Goal: Task Accomplishment & Management: Manage account settings

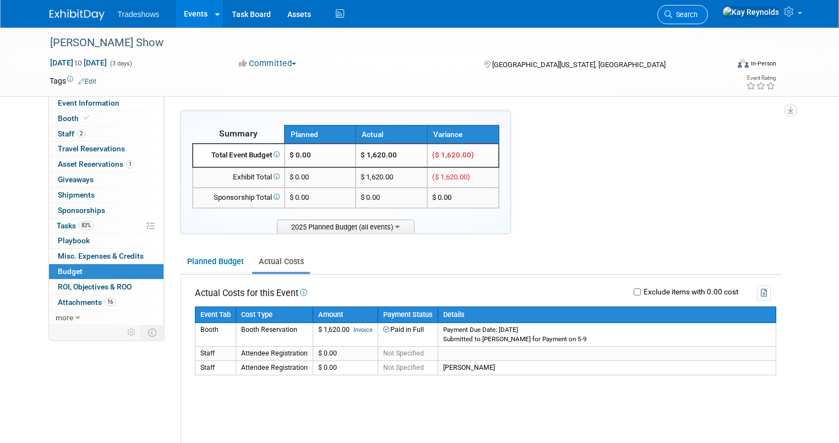
click at [708, 9] on link "Search" at bounding box center [682, 14] width 51 height 19
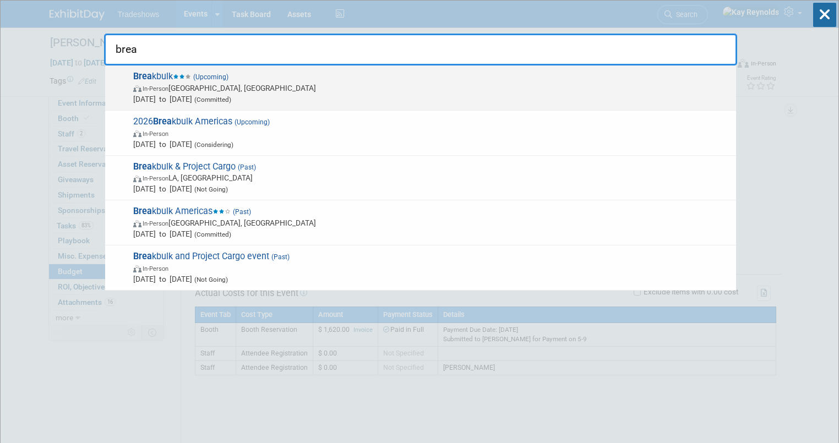
type input "brea"
click at [168, 91] on span "In-Person" at bounding box center [156, 88] width 26 height 7
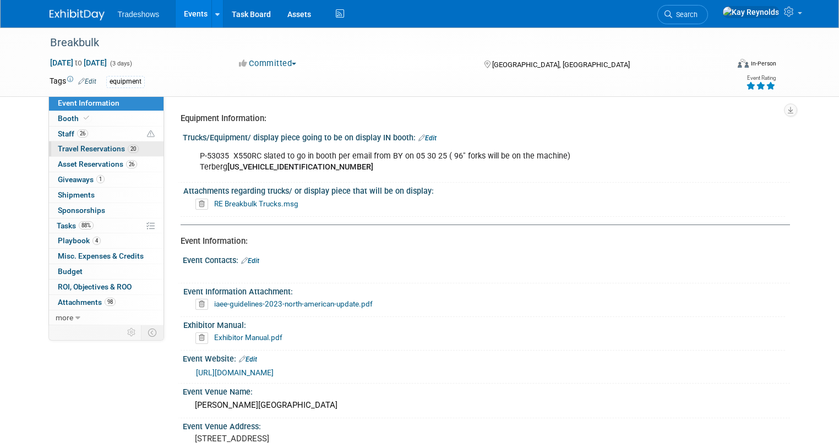
click at [146, 150] on link "20 Travel Reservations 20" at bounding box center [106, 149] width 115 height 15
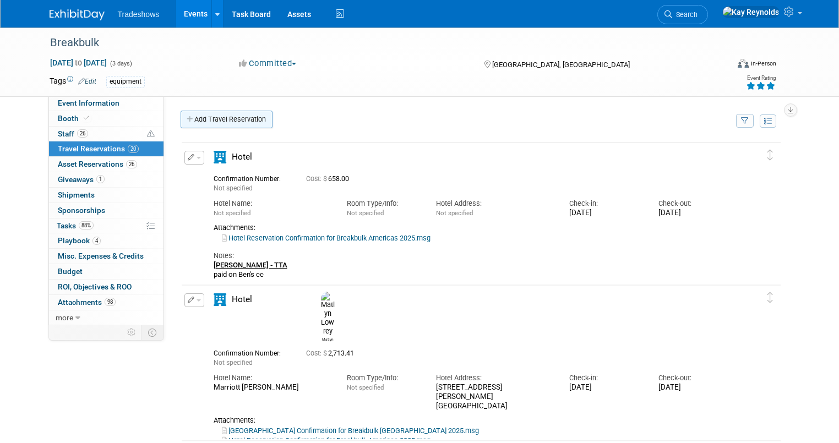
click at [213, 121] on link "Add Travel Reservation" at bounding box center [227, 120] width 92 height 18
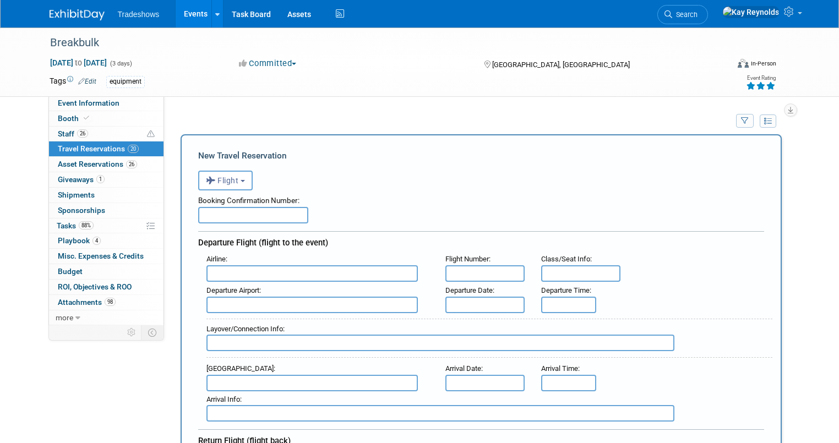
click at [226, 214] on input "text" at bounding box center [253, 215] width 110 height 17
paste input "JYGEH4"
type input "JYGEH4"
click at [229, 271] on input "text" at bounding box center [311, 273] width 211 height 17
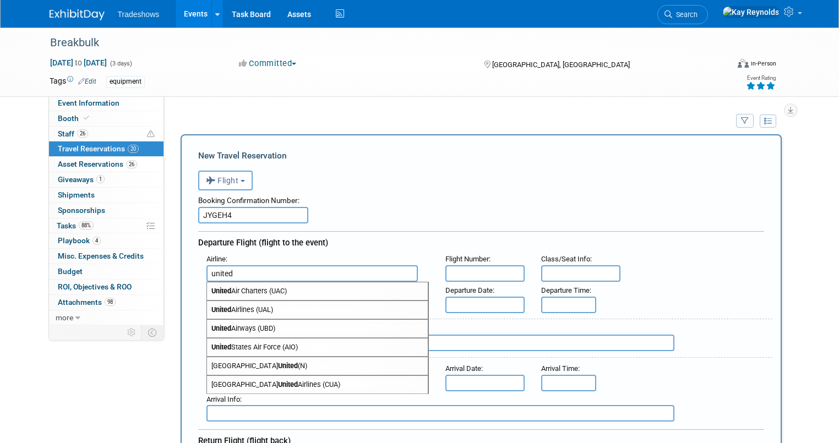
click at [236, 307] on span "United Airlines (UAL)" at bounding box center [317, 310] width 221 height 18
type input "United Airlines (UAL)"
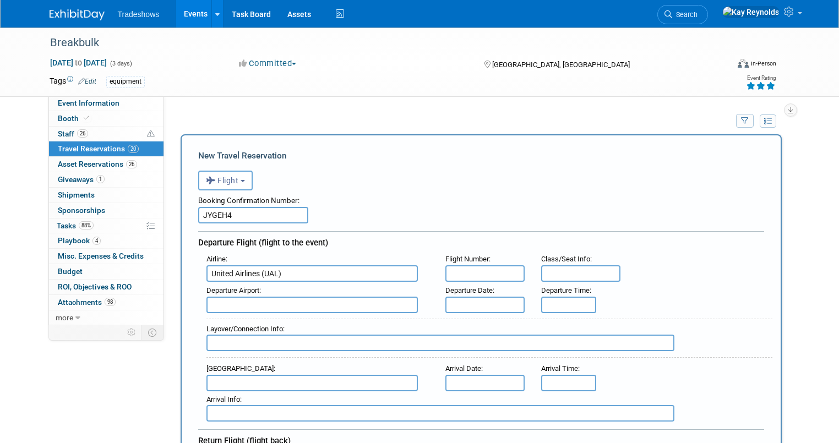
click at [463, 269] on input "text" at bounding box center [484, 273] width 79 height 17
type input "UA4245"
click at [206, 297] on input "text" at bounding box center [311, 305] width 211 height 17
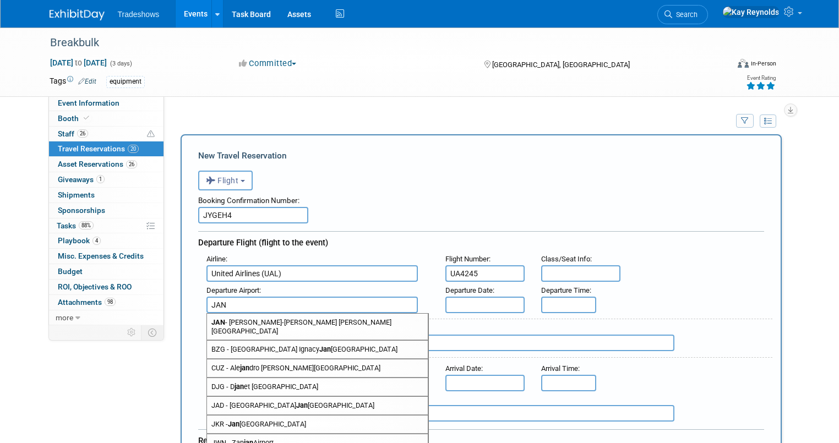
click at [211, 318] on strong "JAN" at bounding box center [218, 322] width 14 height 8
type input "JAN - Jackson-Medgar Wiley Evers International Airport"
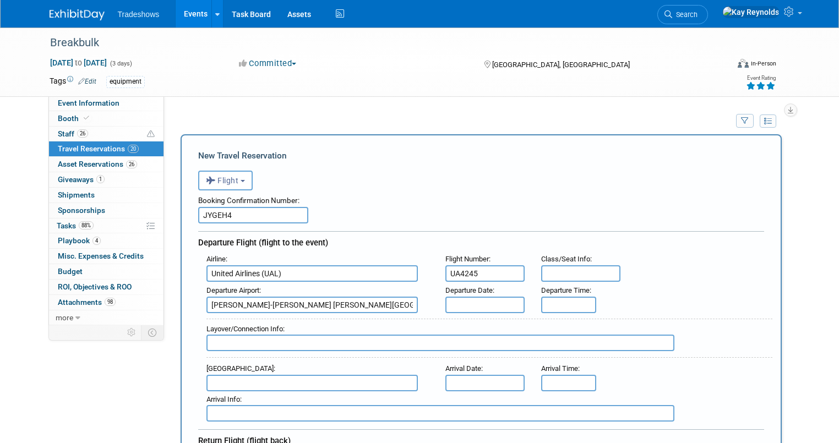
click at [458, 302] on input "text" at bounding box center [484, 305] width 79 height 17
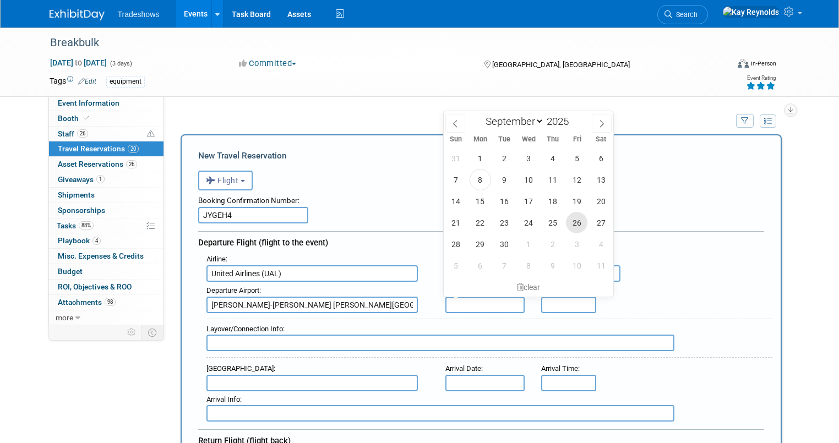
click at [575, 224] on span "26" at bounding box center [576, 222] width 21 height 21
type input "Sep 26, 2025"
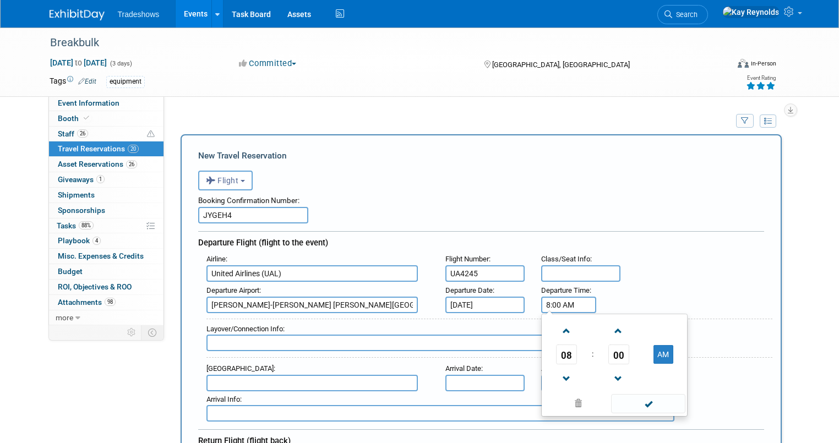
click at [553, 300] on input "8:00 AM" at bounding box center [568, 305] width 55 height 17
click at [567, 328] on span at bounding box center [566, 331] width 19 height 19
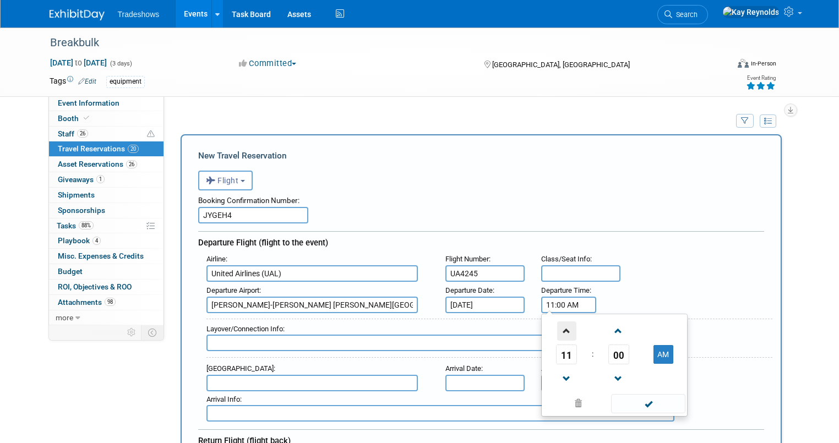
type input "12:00 PM"
click at [664, 401] on span at bounding box center [648, 403] width 74 height 19
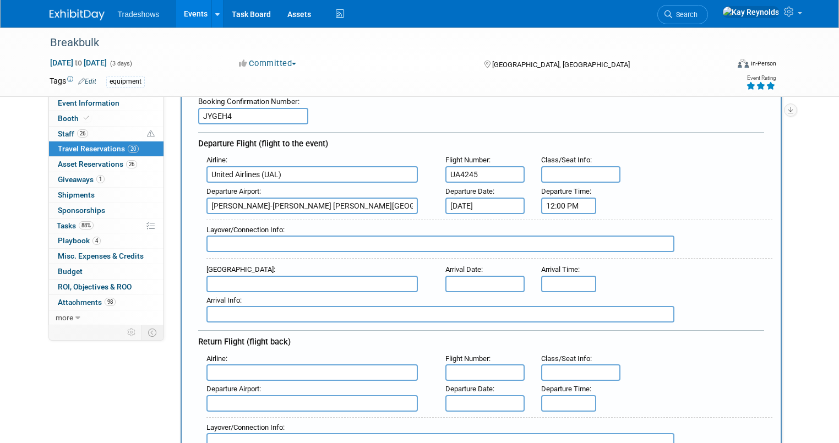
scroll to position [176, 0]
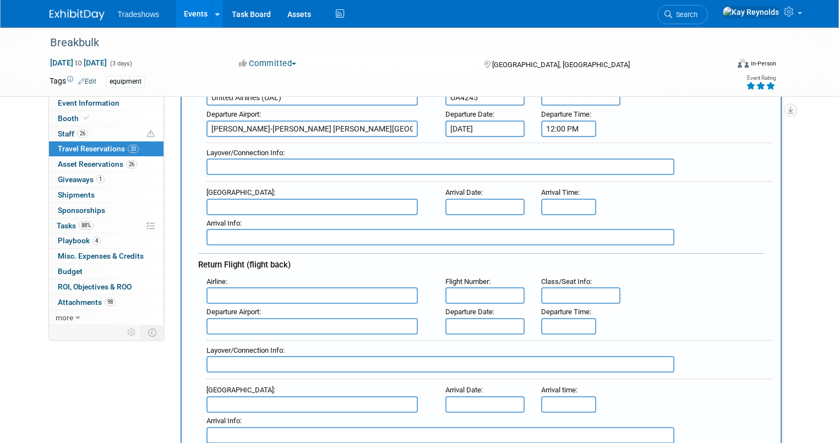
click at [220, 291] on input "text" at bounding box center [311, 295] width 211 height 17
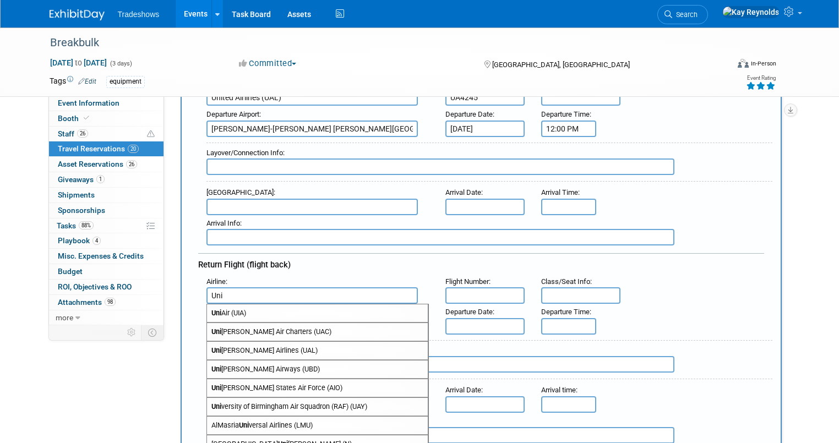
click at [222, 347] on span "Uni ted Airlines (UAL)" at bounding box center [317, 351] width 221 height 18
type input "United Airlines (UAL)"
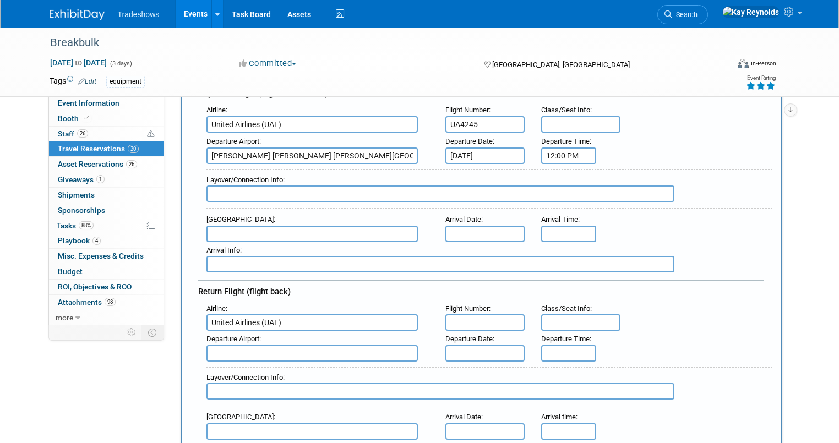
scroll to position [44, 0]
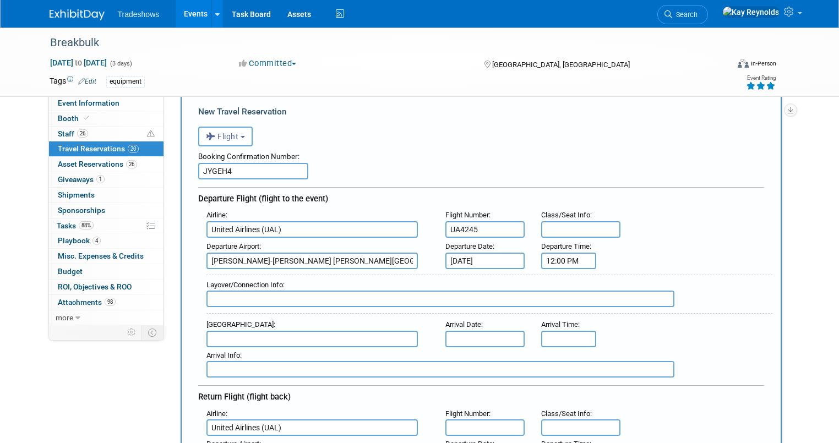
click at [463, 331] on input "text" at bounding box center [484, 339] width 79 height 17
click at [420, 350] on div "Arrival Info :" at bounding box center [489, 356] width 566 height 12
click at [455, 423] on input "text" at bounding box center [484, 428] width 79 height 17
type input "UA4347"
click at [237, 331] on input "text" at bounding box center [311, 339] width 211 height 17
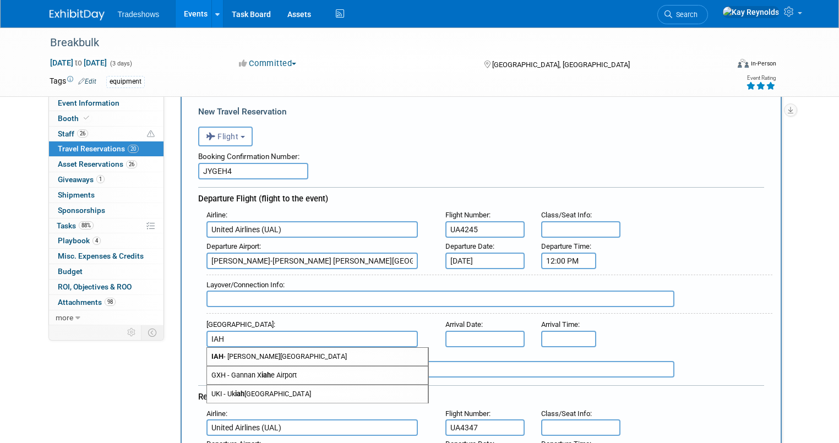
type input "IAH"
click at [563, 333] on input "8:00 AM" at bounding box center [568, 339] width 55 height 17
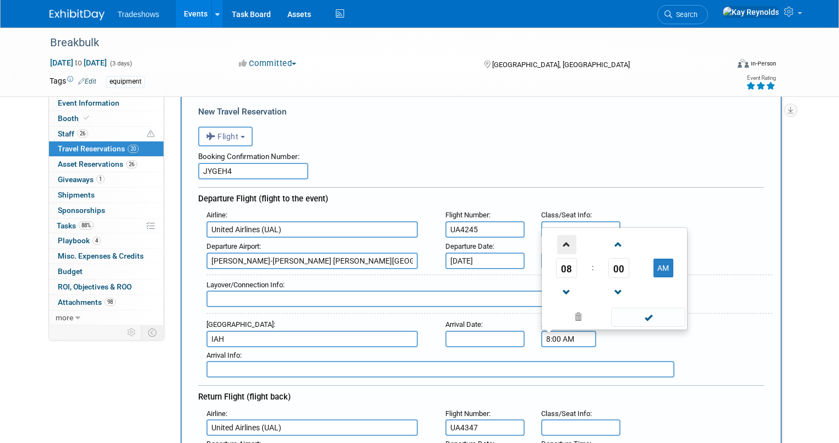
click at [568, 240] on span at bounding box center [566, 244] width 19 height 19
click at [564, 284] on span at bounding box center [566, 292] width 19 height 19
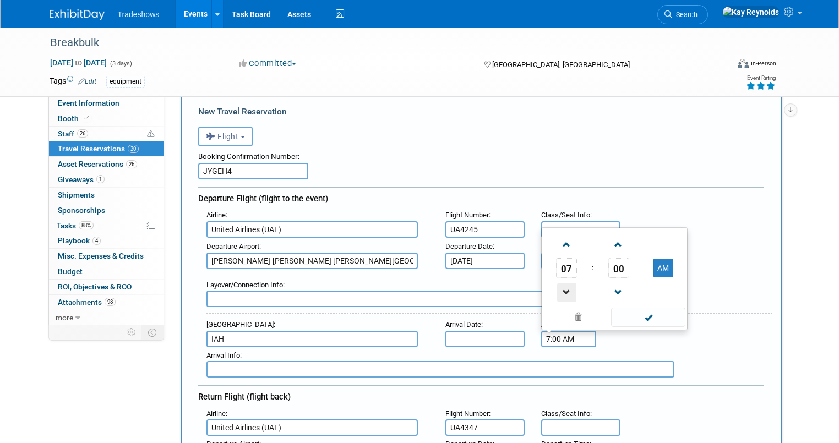
click at [564, 284] on span at bounding box center [566, 292] width 19 height 19
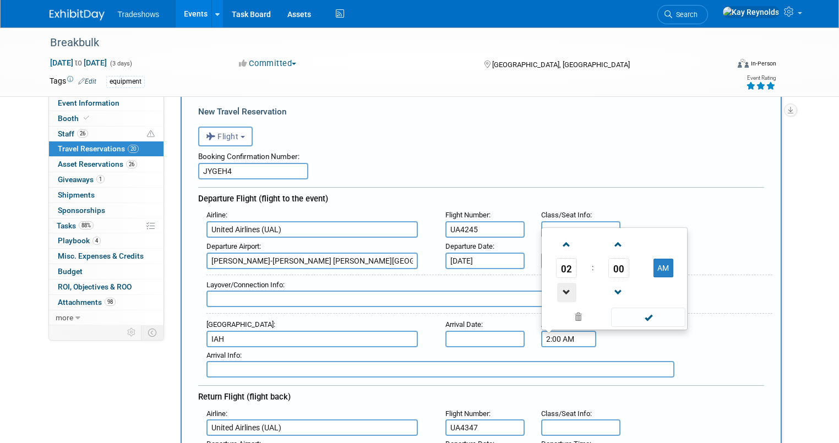
click at [564, 284] on span at bounding box center [566, 292] width 19 height 19
click at [615, 263] on span "00" at bounding box center [618, 268] width 21 height 20
click at [674, 260] on td "35" at bounding box center [667, 262] width 35 height 30
click at [668, 269] on button "AM" at bounding box center [664, 268] width 20 height 19
type input "1:35 PM"
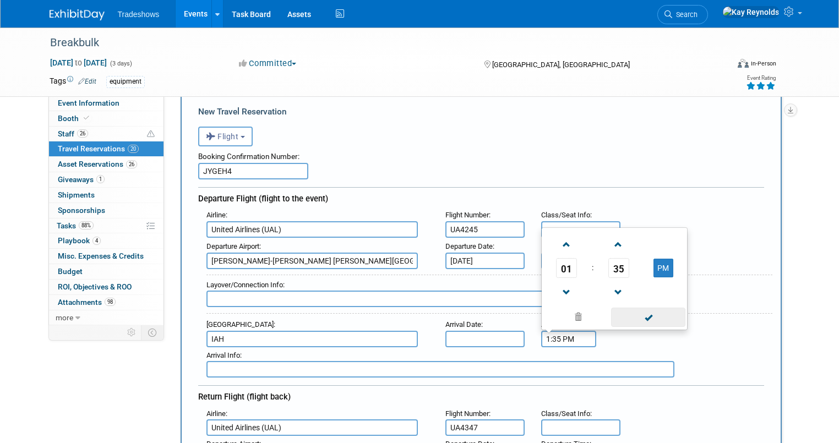
click at [648, 313] on span at bounding box center [648, 317] width 74 height 19
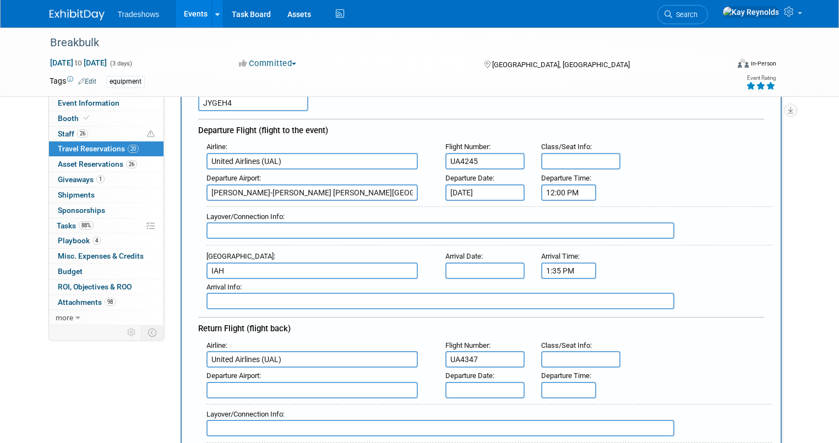
scroll to position [176, 0]
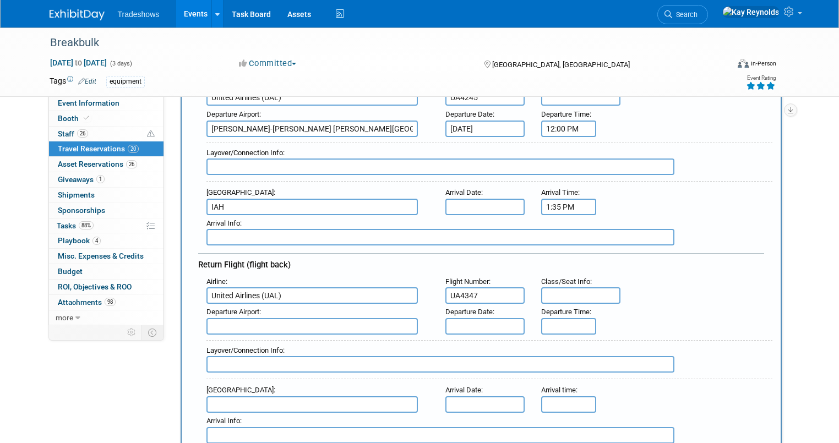
click at [227, 319] on input "text" at bounding box center [311, 326] width 211 height 17
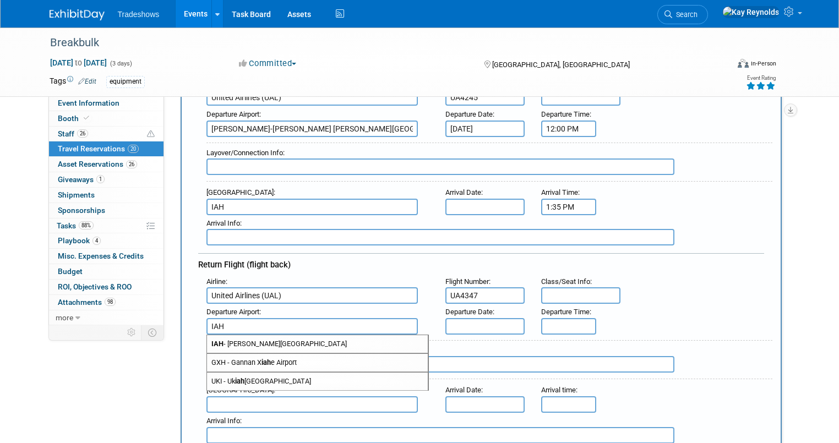
click at [226, 339] on span "IAH - George Bush Intercontinental Houston Airport" at bounding box center [317, 344] width 221 height 18
type input "IAH - George Bush Intercontinental Houston Airport"
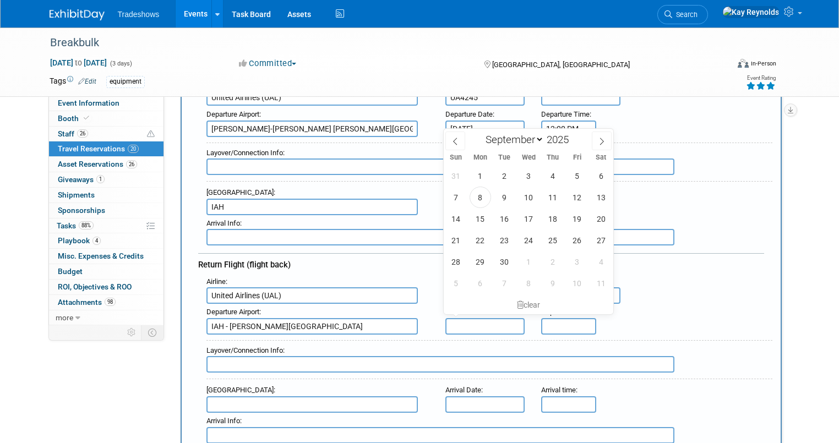
click at [468, 318] on input "text" at bounding box center [484, 326] width 79 height 17
click at [540, 145] on div "January February March April May June July August September October November De…" at bounding box center [528, 138] width 127 height 19
click at [536, 139] on select "January February March April May June July August September October November De…" at bounding box center [512, 140] width 63 height 14
select select "9"
click at [481, 133] on select "January February March April May June July August September October November De…" at bounding box center [512, 140] width 63 height 14
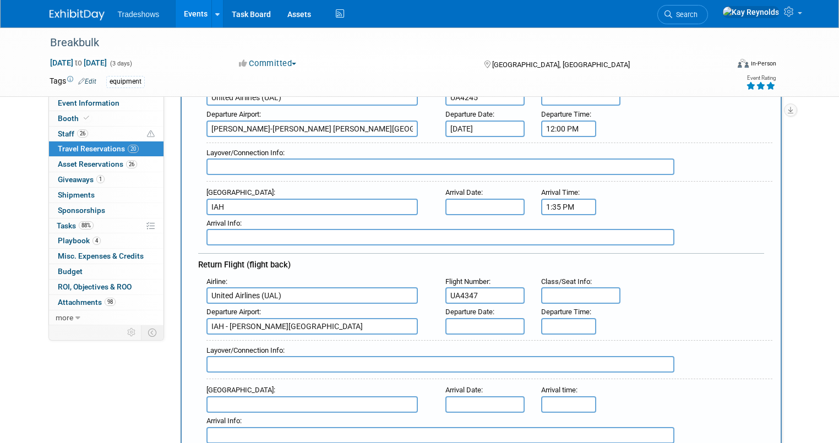
click at [690, 311] on div "Departure Airport : IAH - George Bush Intercontinental Houston Airport Departur…" at bounding box center [485, 319] width 574 height 31
click at [470, 318] on input "text" at bounding box center [484, 326] width 79 height 17
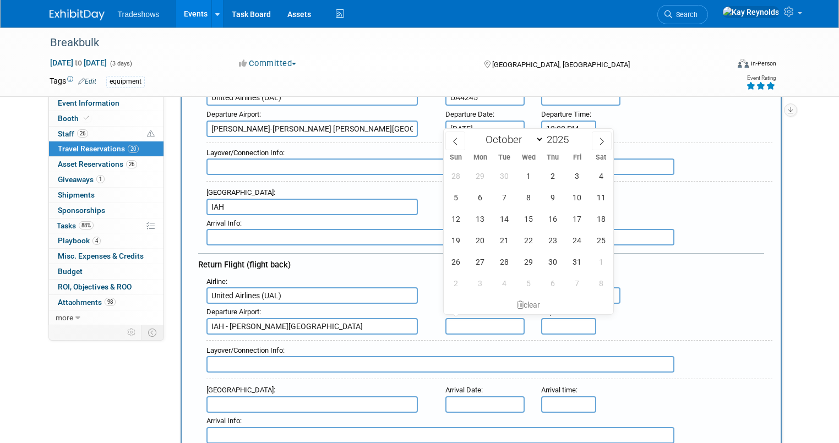
click at [696, 262] on div "Return Flight (flight back)" at bounding box center [481, 263] width 566 height 20
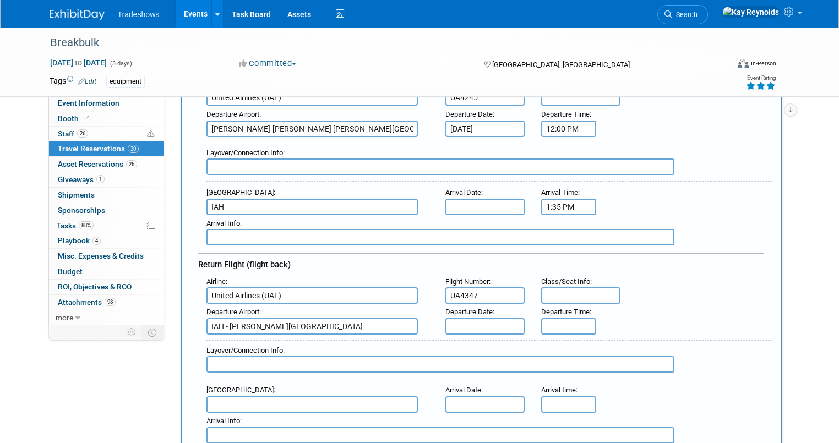
click at [467, 319] on input "text" at bounding box center [484, 326] width 79 height 17
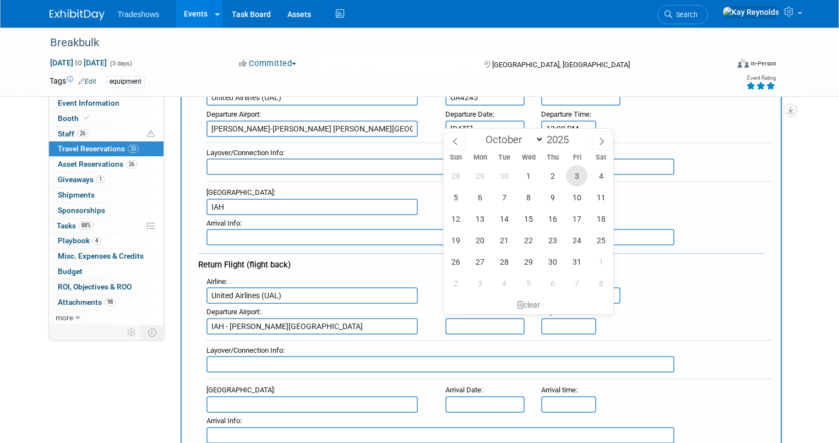
click at [576, 172] on span "3" at bounding box center [576, 175] width 21 height 21
type input "[DATE]"
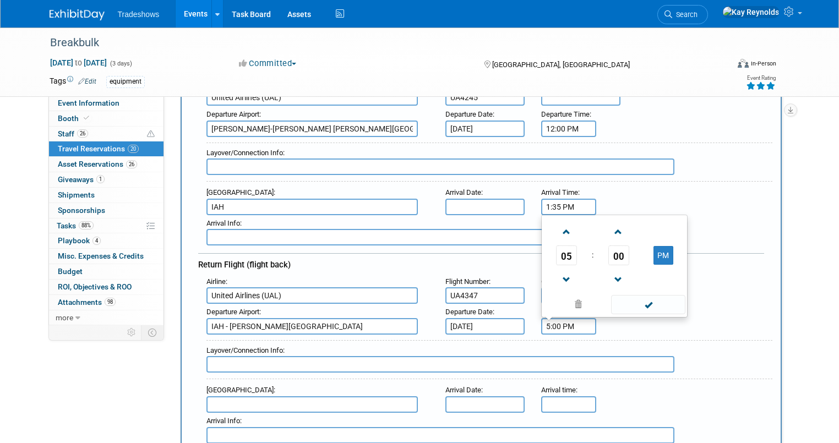
click at [562, 318] on input "5:00 PM" at bounding box center [568, 326] width 55 height 17
click at [564, 226] on span at bounding box center [566, 231] width 19 height 19
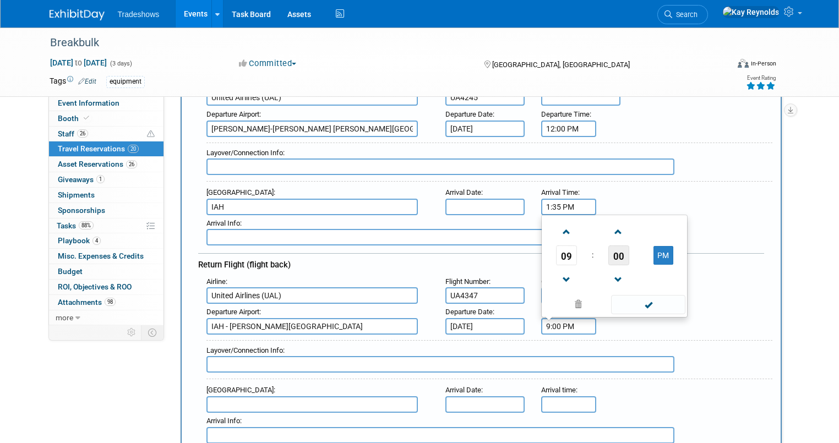
click at [621, 253] on span "00" at bounding box center [618, 256] width 21 height 20
click at [589, 267] on td "45" at bounding box center [596, 279] width 35 height 30
click at [666, 246] on button "PM" at bounding box center [664, 255] width 20 height 19
type input "9:45 AM"
click at [665, 303] on span at bounding box center [648, 304] width 74 height 19
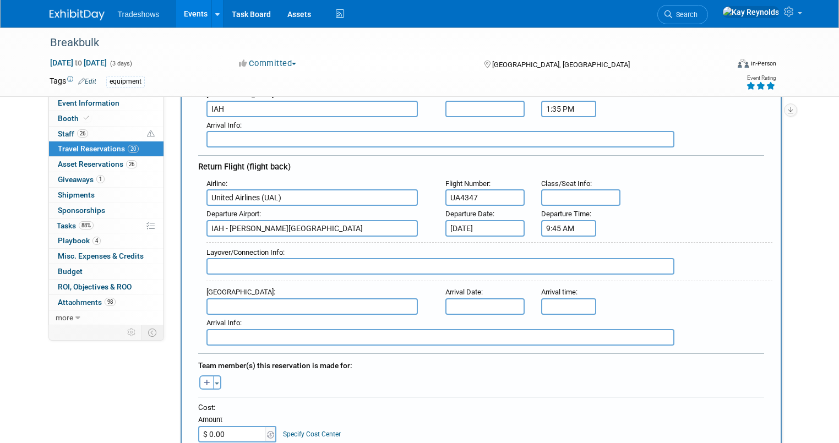
scroll to position [308, 0]
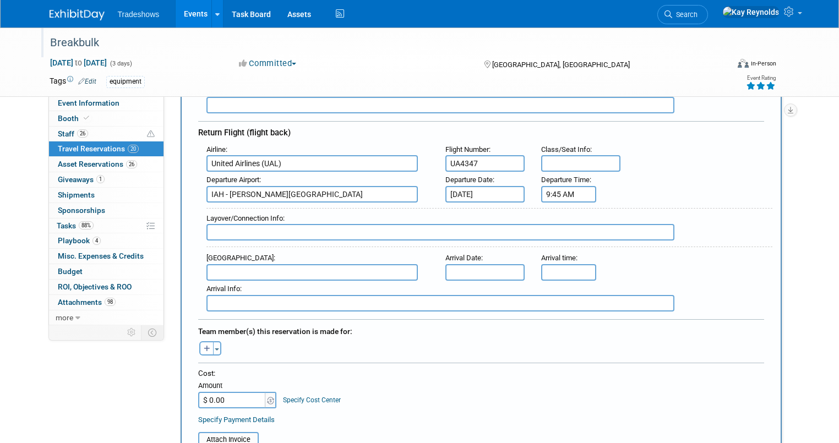
click at [198, 39] on div "Breakbulk" at bounding box center [380, 43] width 668 height 20
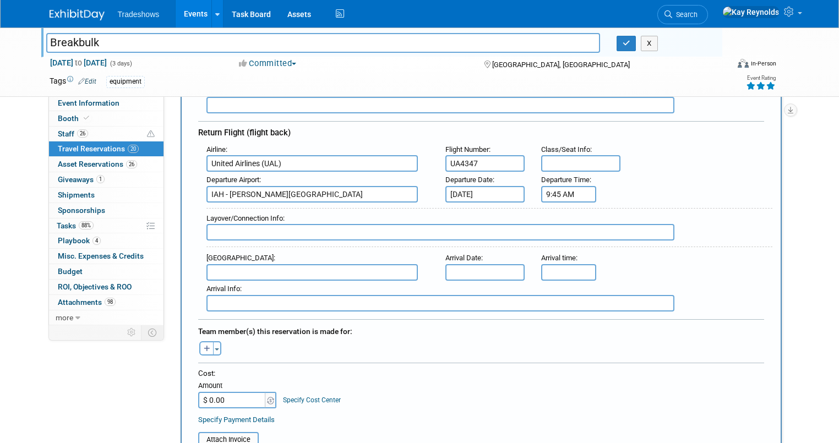
click at [224, 392] on input "$ 0.00" at bounding box center [232, 400] width 69 height 17
type input "$ 463.96"
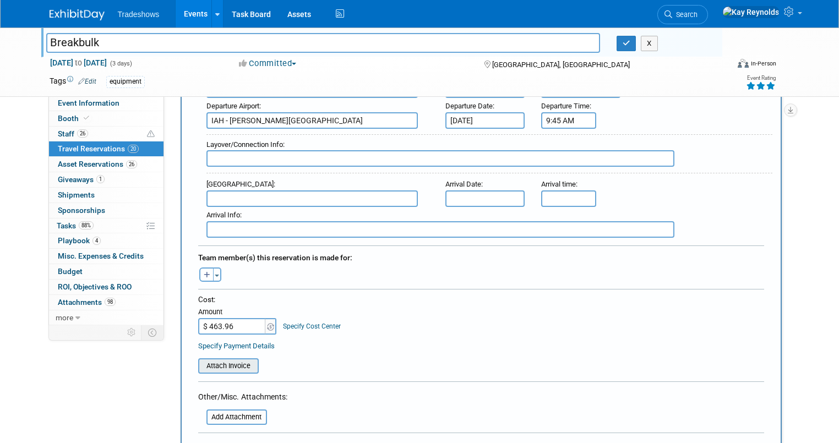
scroll to position [396, 0]
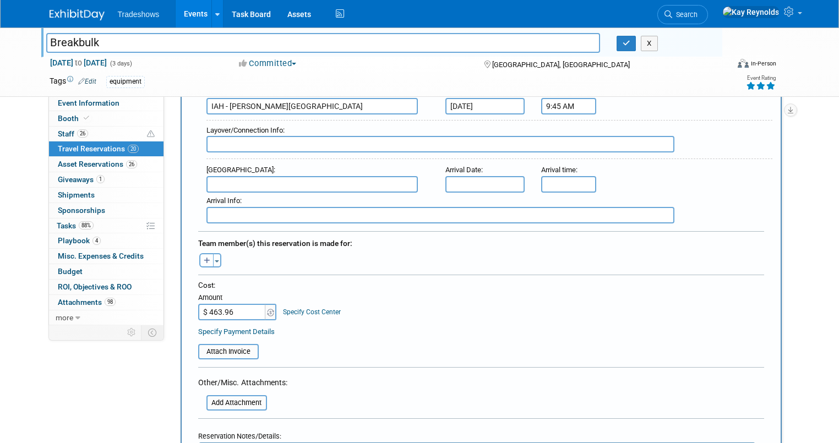
click at [204, 258] on icon "button" at bounding box center [207, 261] width 7 height 7
select select
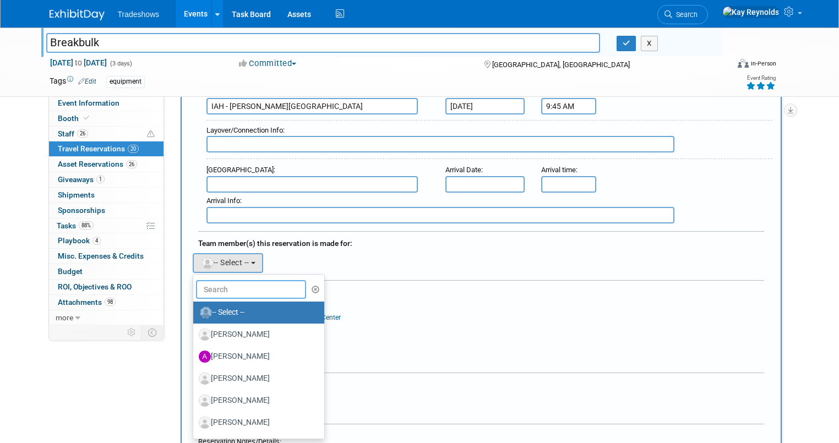
click at [204, 280] on input "text" at bounding box center [251, 289] width 110 height 19
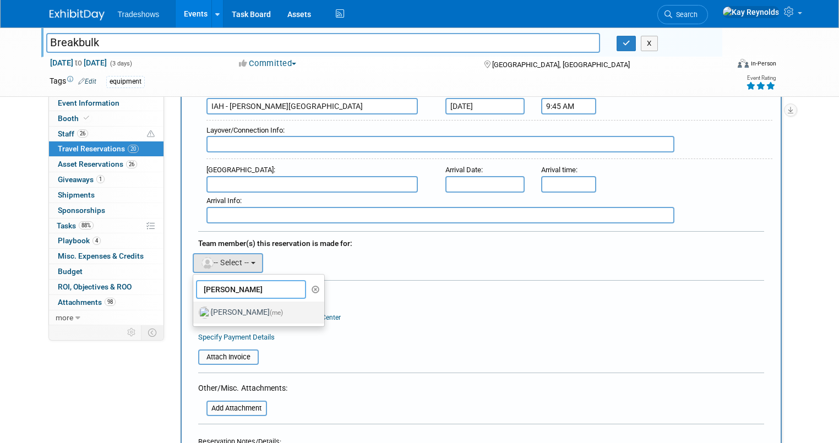
type input "Kay"
click at [219, 305] on label "Kay Reynolds (me)" at bounding box center [256, 313] width 115 height 18
click at [195, 308] on input "Kay Reynolds (me)" at bounding box center [191, 311] width 7 height 7
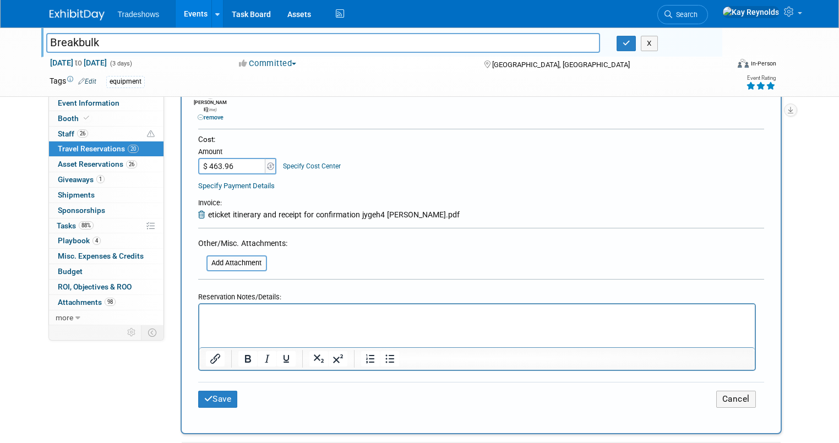
scroll to position [573, 0]
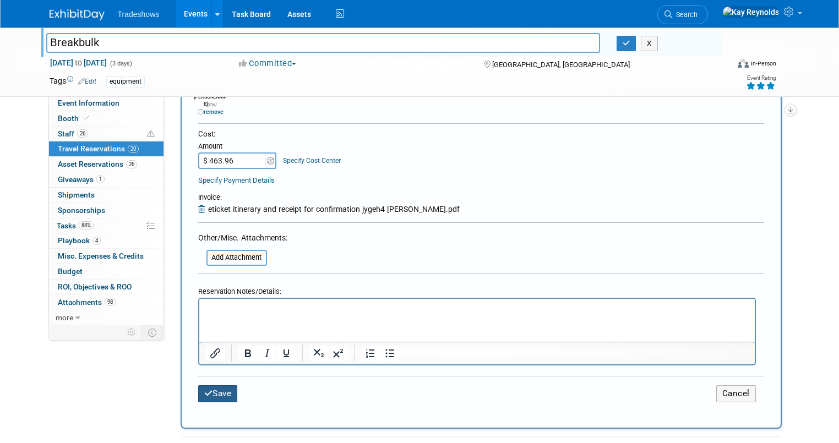
click at [208, 385] on button "Save" at bounding box center [218, 393] width 40 height 17
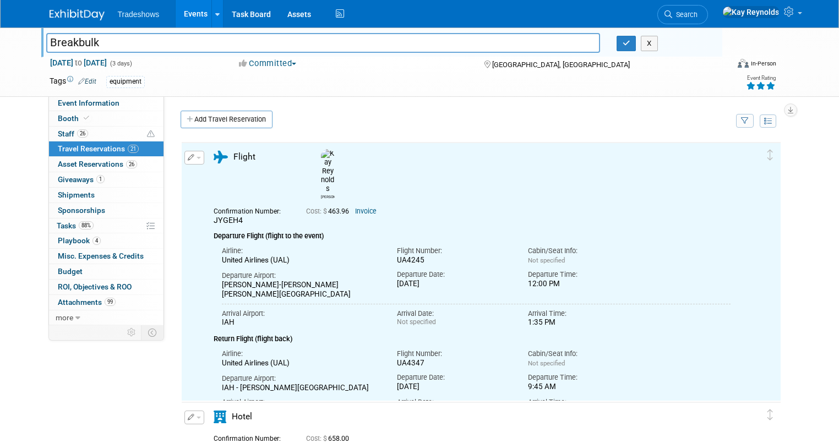
scroll to position [0, 0]
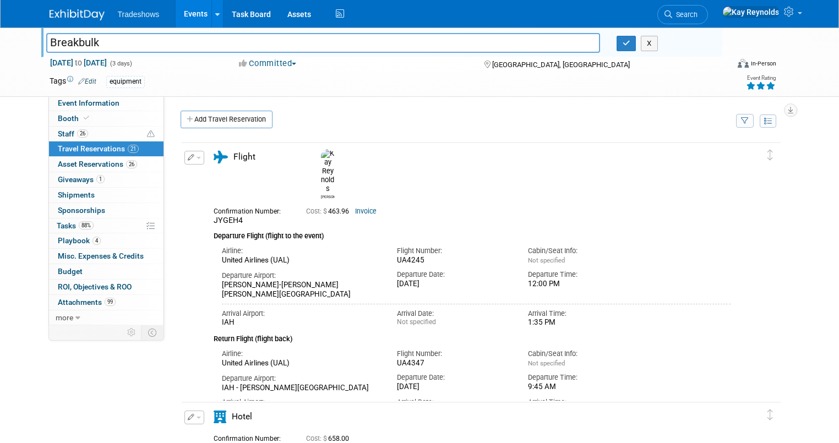
click at [184, 156] on button "button" at bounding box center [194, 158] width 20 height 14
click at [193, 175] on button "Edit Reservation" at bounding box center [231, 177] width 93 height 16
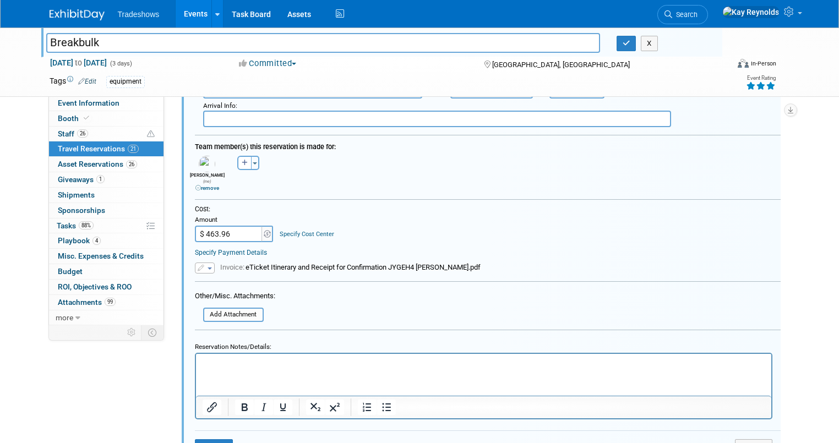
scroll to position [458, 0]
click at [206, 249] on link "Specify Payment Details" at bounding box center [231, 253] width 72 height 8
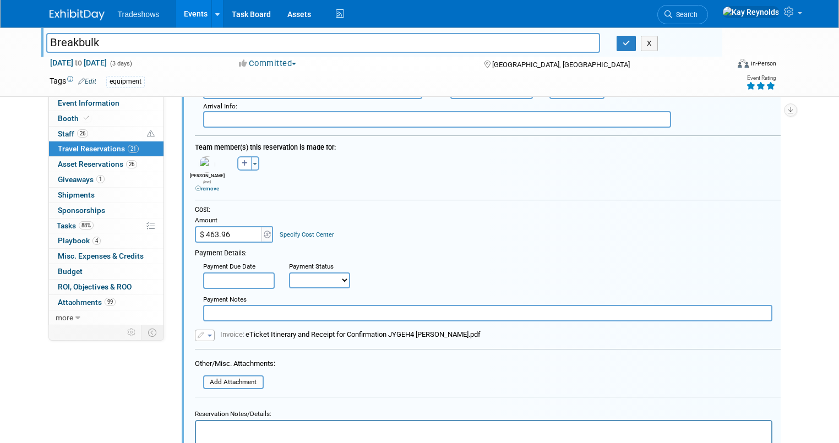
click at [219, 305] on input "text" at bounding box center [487, 313] width 569 height 17
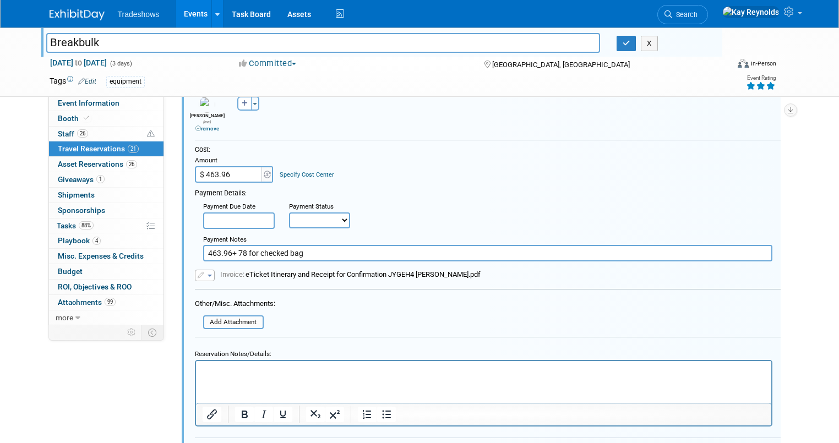
scroll to position [590, 0]
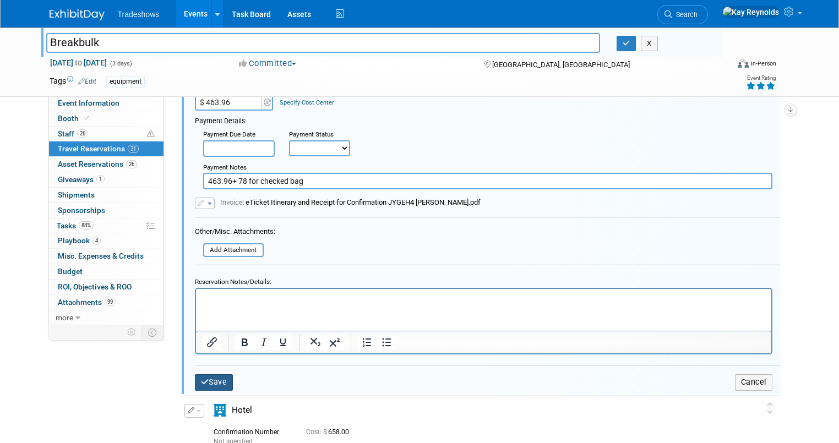
type input "463.96+ 78 for checked bag"
click at [201, 378] on icon "submit" at bounding box center [205, 382] width 8 height 8
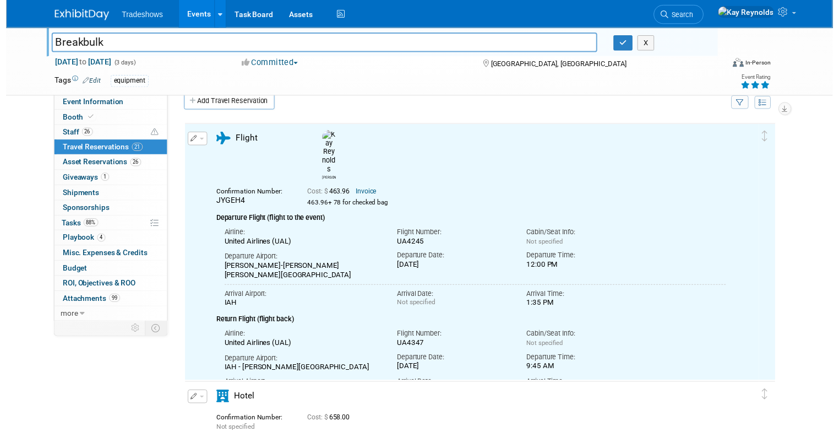
scroll to position [0, 0]
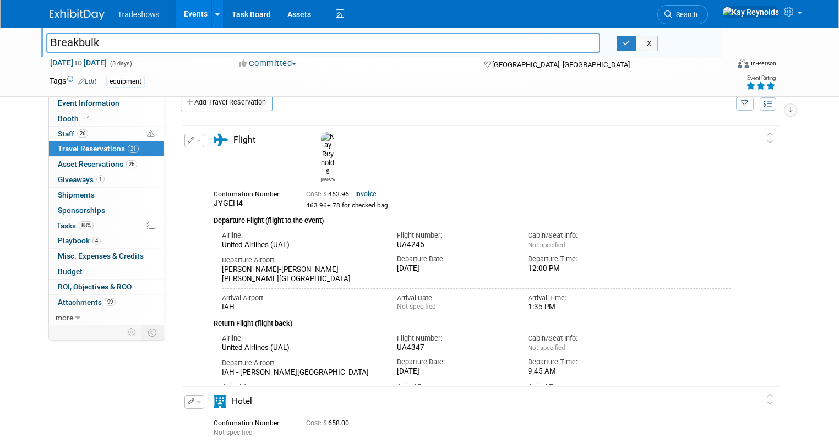
click at [188, 138] on icon "button" at bounding box center [191, 140] width 7 height 7
click at [209, 157] on button "Edit Reservation" at bounding box center [231, 160] width 93 height 16
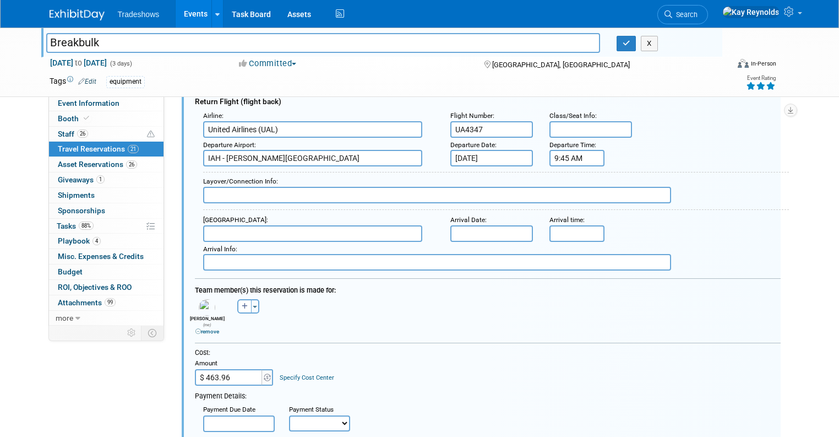
scroll to position [325, 0]
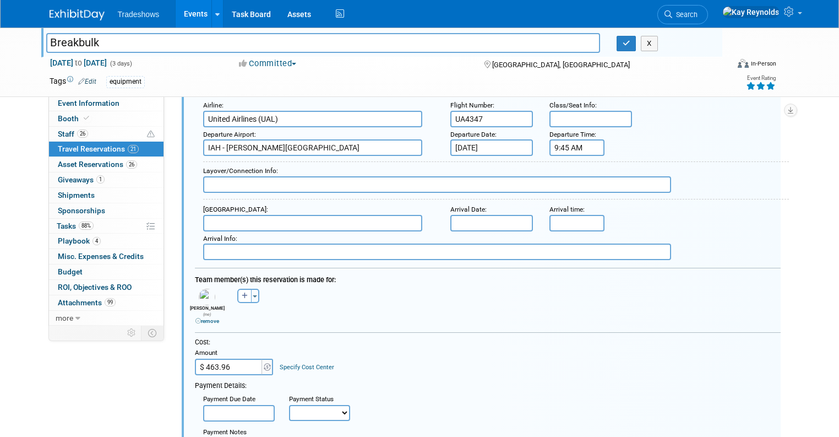
click at [225, 358] on input "$ 463.96" at bounding box center [229, 366] width 69 height 17
type input "$ 619.96"
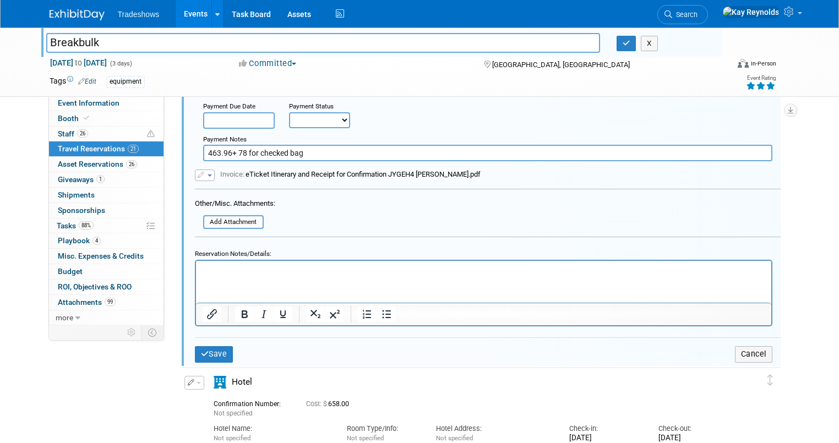
scroll to position [590, 0]
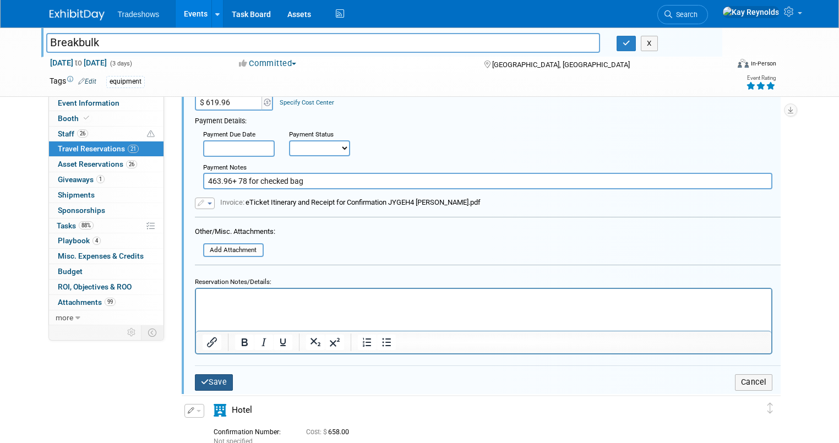
click at [206, 374] on button "Save" at bounding box center [214, 382] width 39 height 16
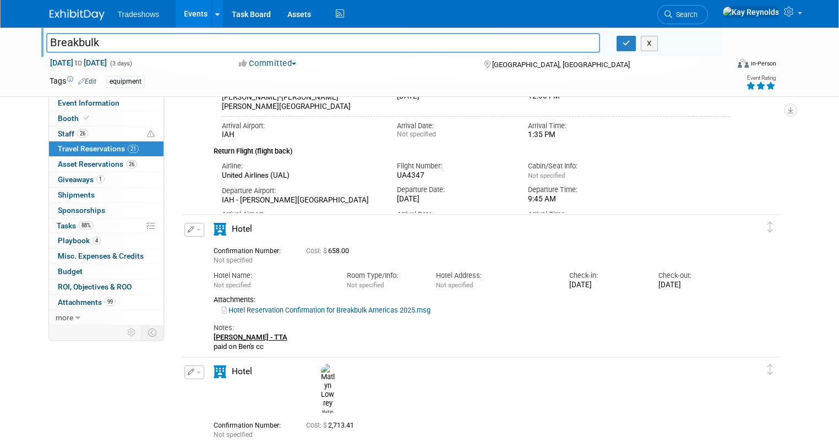
scroll to position [308, 0]
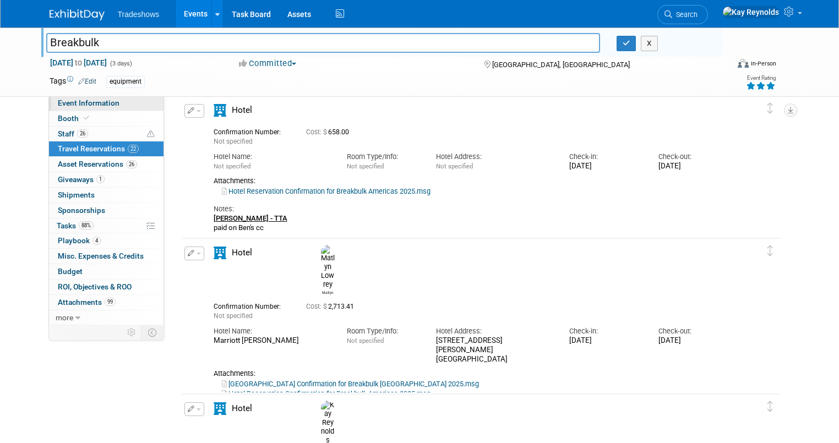
click at [64, 104] on span "Event Information" at bounding box center [89, 103] width 62 height 9
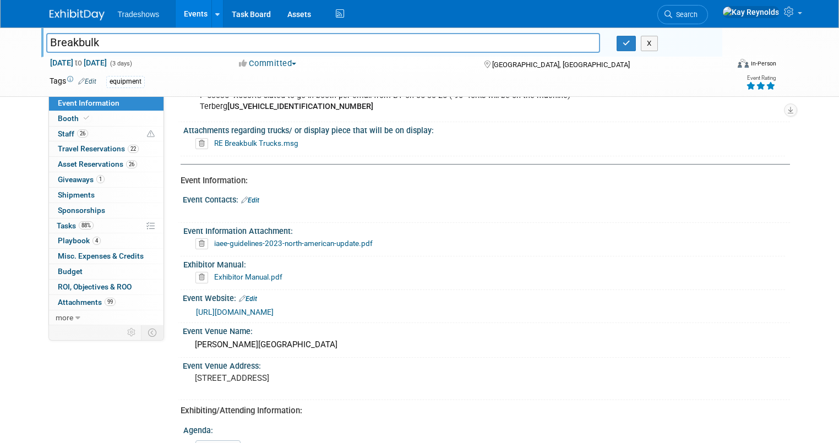
scroll to position [44, 0]
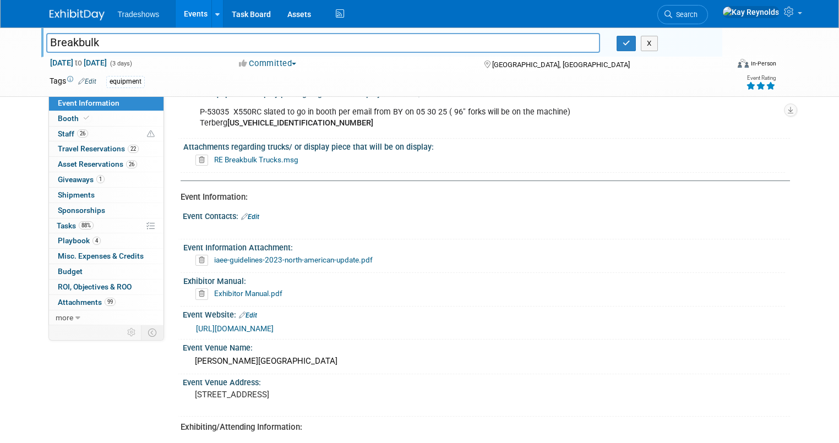
click at [216, 293] on link "Exhibitor Manual.pdf" at bounding box center [248, 293] width 68 height 9
click at [438, 31] on div at bounding box center [384, 32] width 677 height 9
click at [427, 37] on input "Breakbulk" at bounding box center [323, 42] width 554 height 19
type input "iana"
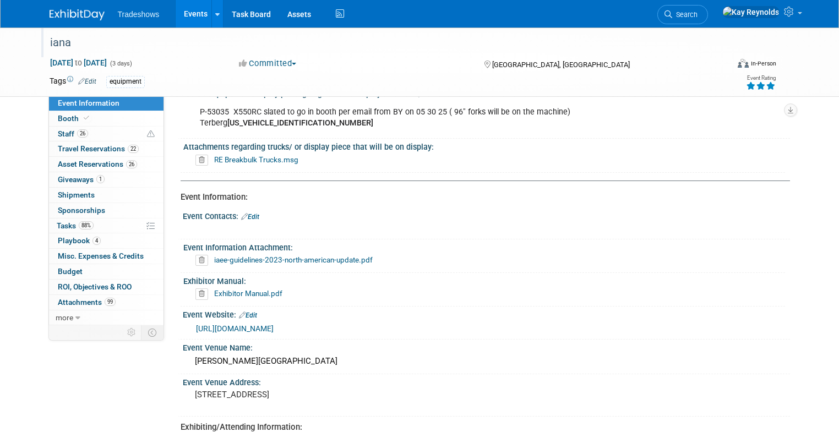
click at [61, 42] on div "iana" at bounding box center [380, 43] width 668 height 20
click at [80, 37] on div "iana" at bounding box center [380, 43] width 668 height 20
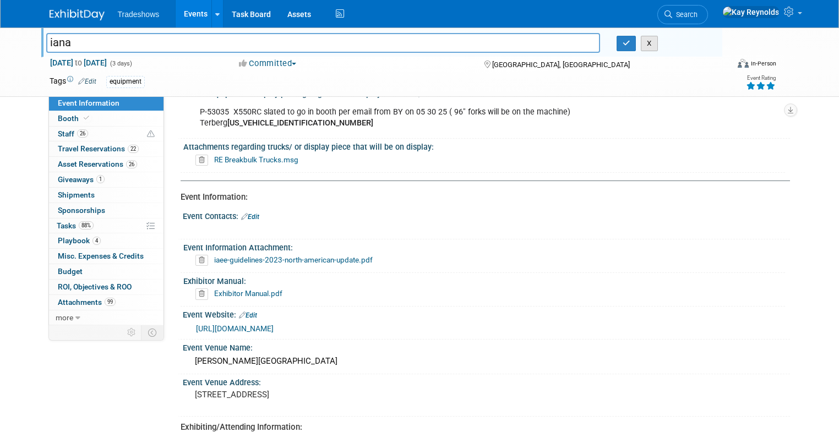
click at [654, 42] on button "X" at bounding box center [649, 43] width 17 height 15
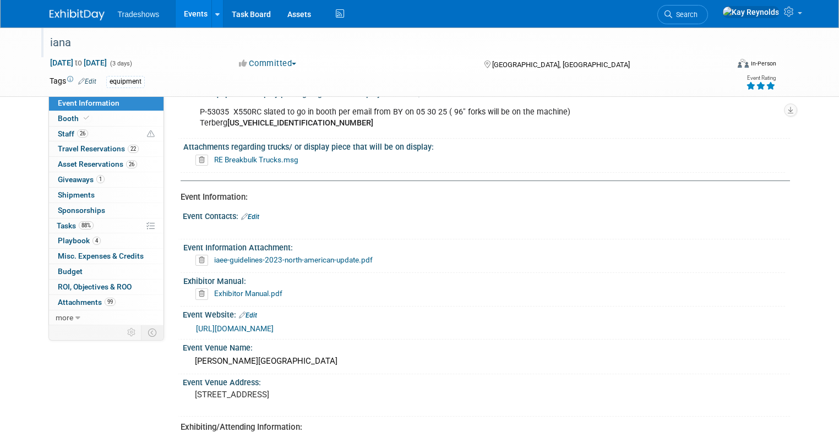
click at [100, 47] on div "iana" at bounding box center [380, 43] width 668 height 20
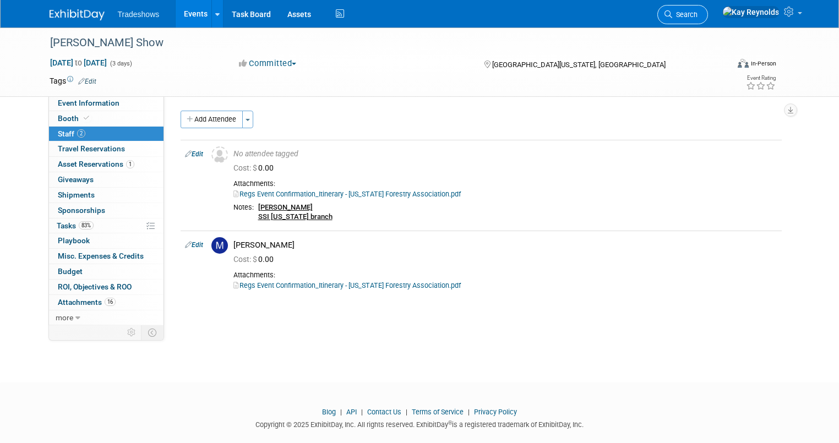
click at [708, 10] on link "Search" at bounding box center [682, 14] width 51 height 19
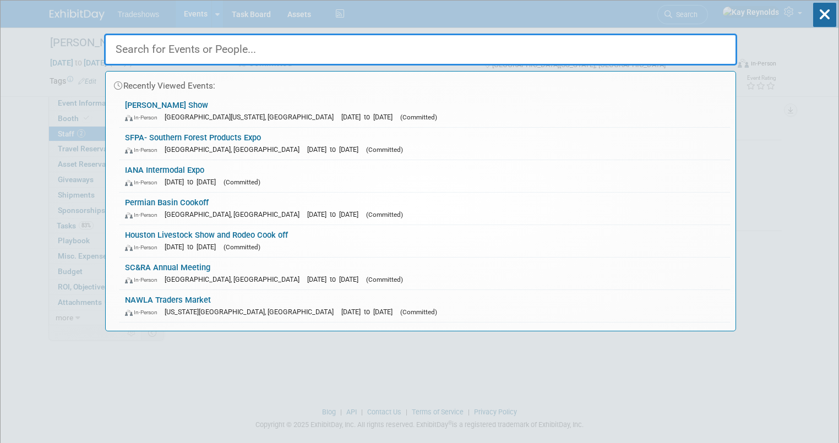
click at [138, 46] on input "text" at bounding box center [420, 50] width 633 height 32
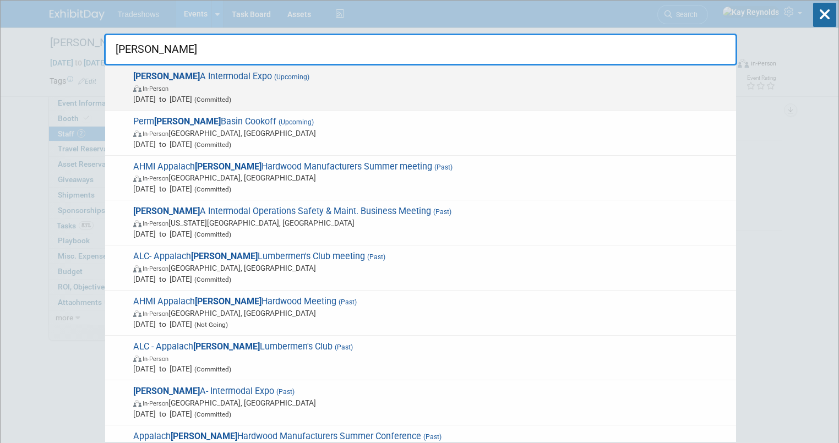
type input "ian"
click at [163, 90] on span "In-Person" at bounding box center [156, 88] width 26 height 7
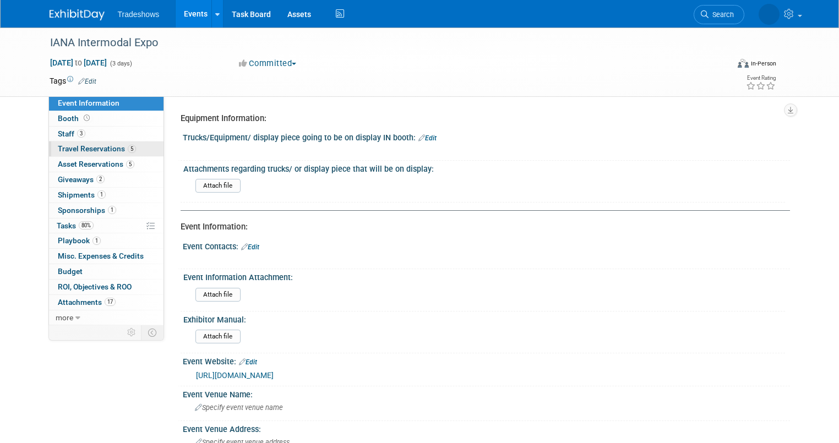
click at [101, 154] on link "5 Travel Reservations 5" at bounding box center [106, 149] width 115 height 15
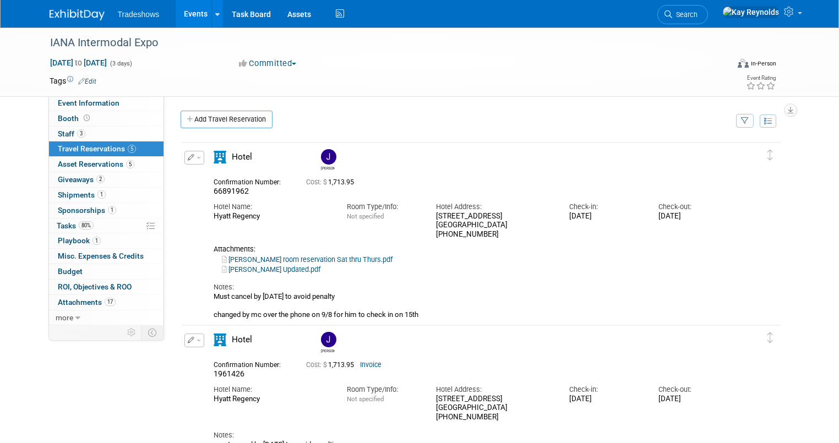
click at [259, 270] on link "Jason Updated.pdf" at bounding box center [271, 269] width 99 height 8
click at [188, 157] on icon "button" at bounding box center [191, 157] width 7 height 7
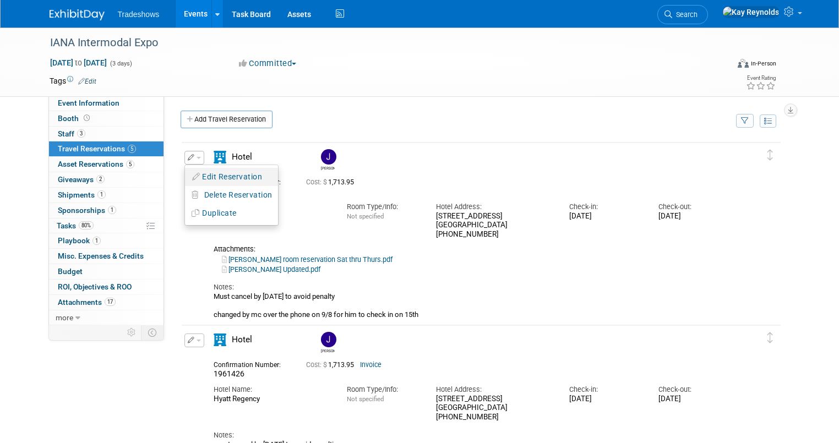
click at [207, 178] on button "Edit Reservation" at bounding box center [231, 177] width 93 height 16
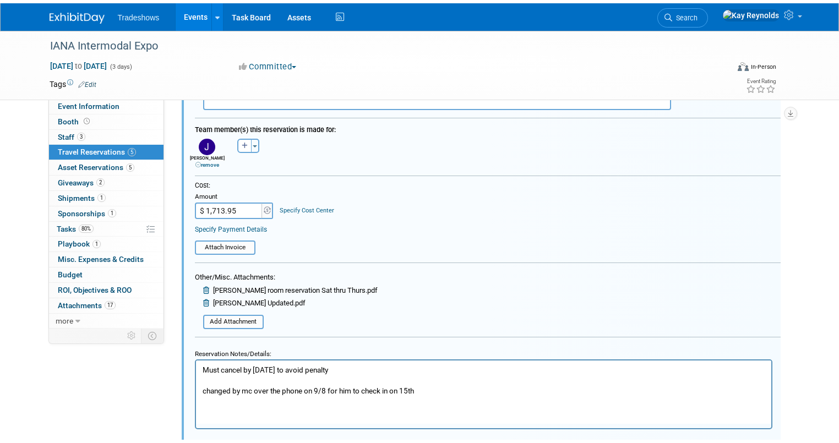
scroll to position [352, 0]
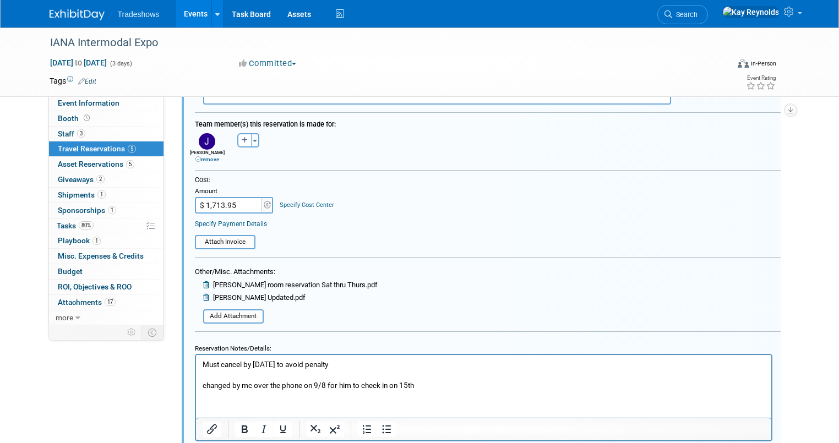
click at [91, 145] on span "Travel Reservations 5" at bounding box center [97, 148] width 78 height 9
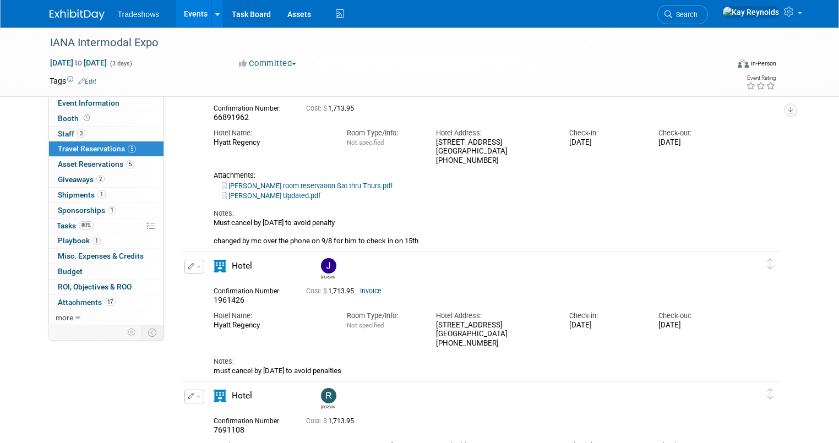
scroll to position [88, 0]
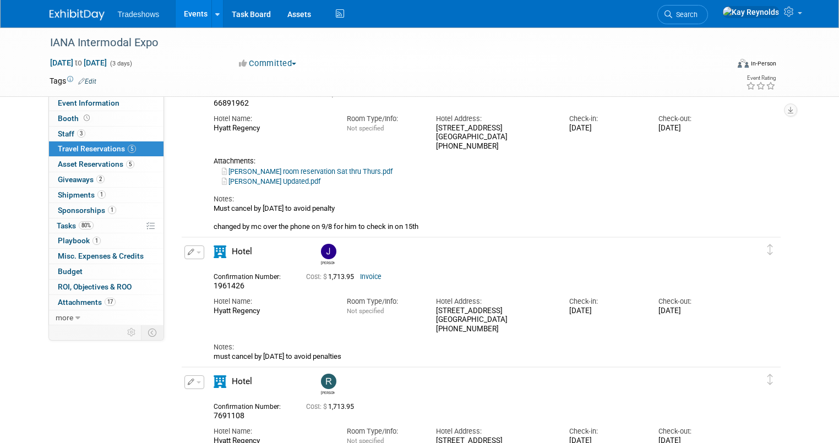
click at [306, 328] on div "Hotel Name: Hyatt Regency Room Type/Info: Not specified Hotel Address: 200 S Pi…" at bounding box center [472, 312] width 534 height 43
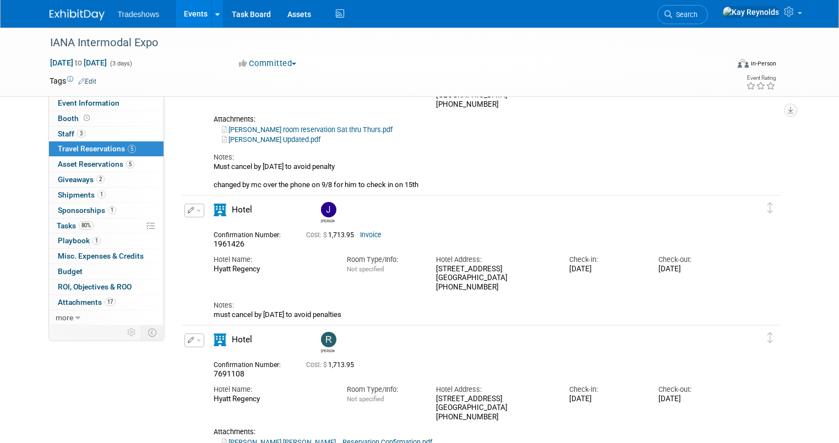
scroll to position [132, 0]
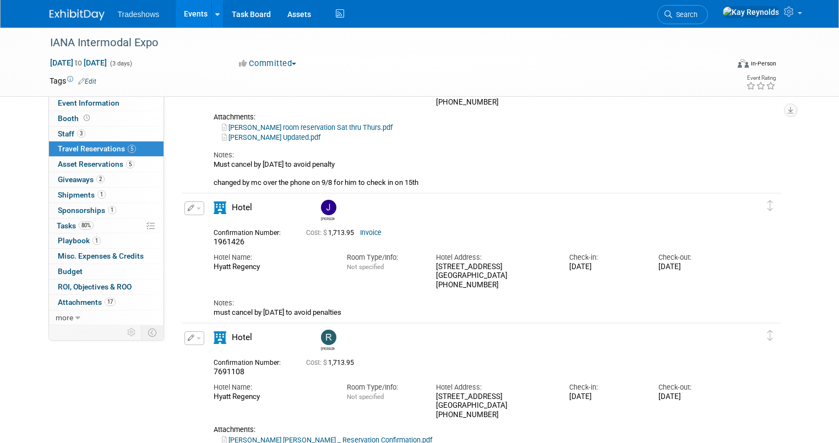
click at [188, 207] on icon "button" at bounding box center [191, 208] width 7 height 7
click at [213, 232] on button "Edit Reservation" at bounding box center [231, 228] width 93 height 16
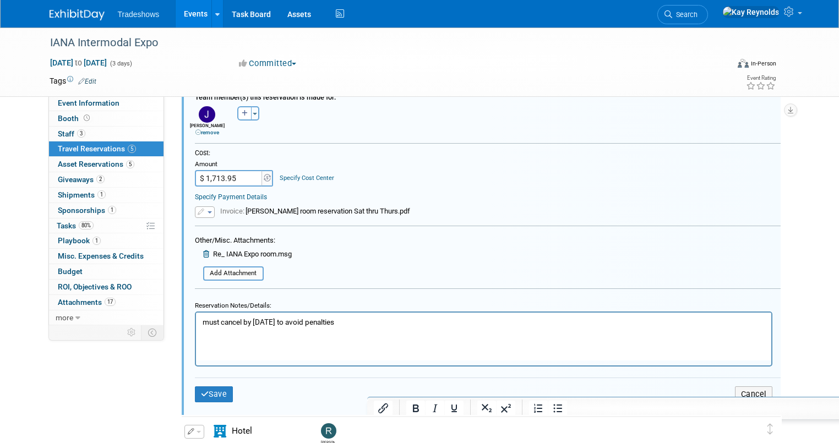
scroll to position [640, 0]
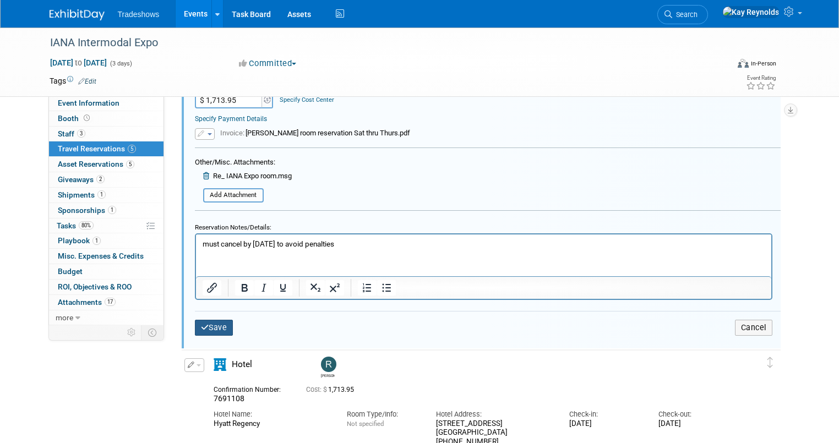
click at [211, 326] on button "Save" at bounding box center [214, 328] width 39 height 16
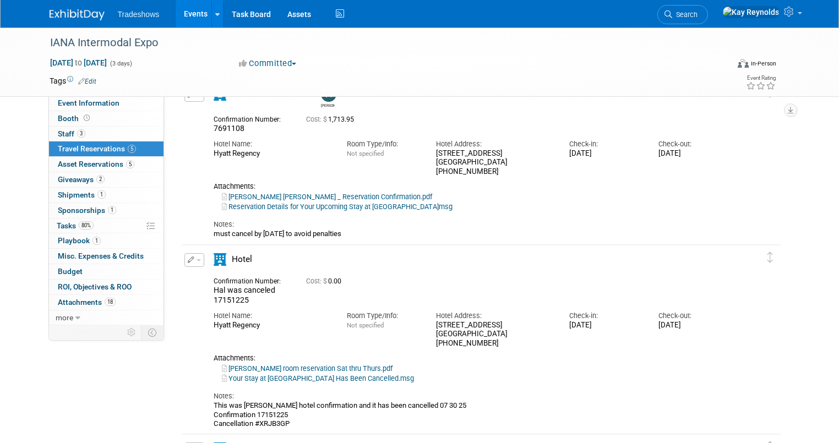
scroll to position [200, 0]
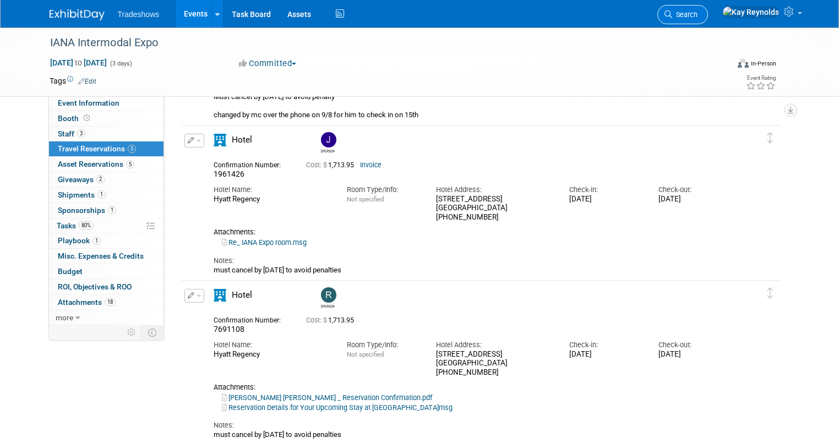
click at [672, 18] on icon at bounding box center [669, 14] width 8 height 8
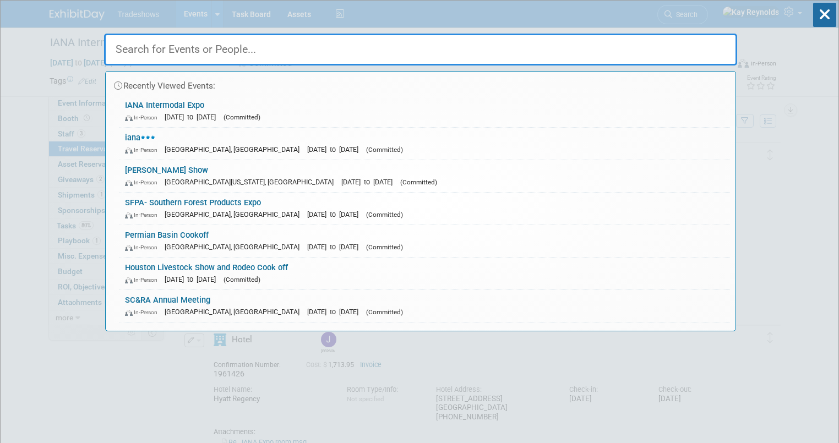
click at [129, 53] on input "text" at bounding box center [420, 50] width 633 height 32
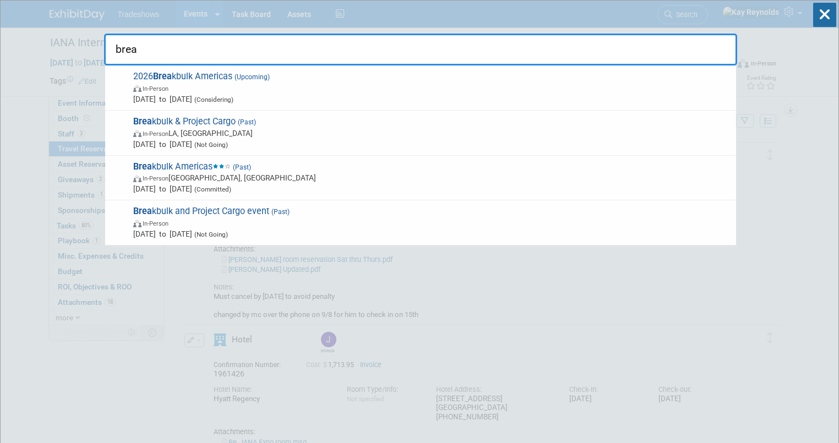
type input "brea"
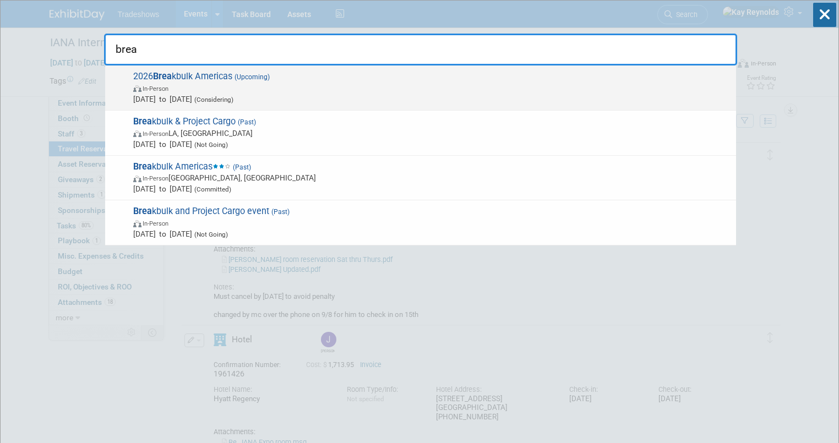
click at [167, 75] on strong "Brea" at bounding box center [162, 76] width 19 height 10
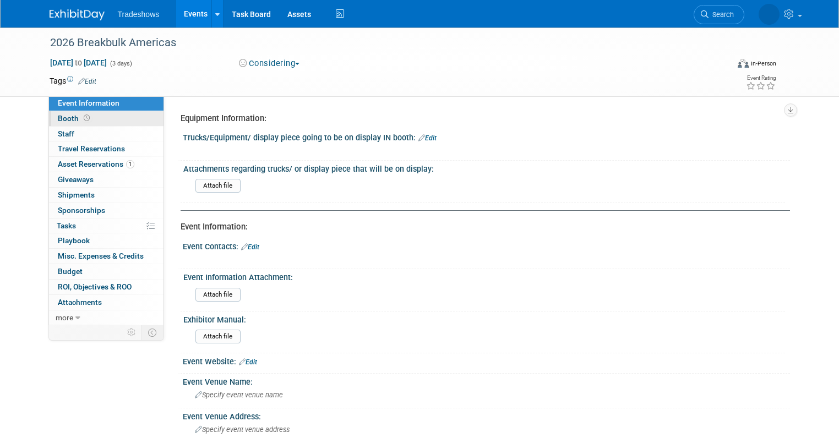
click at [138, 117] on link "Booth" at bounding box center [106, 118] width 115 height 15
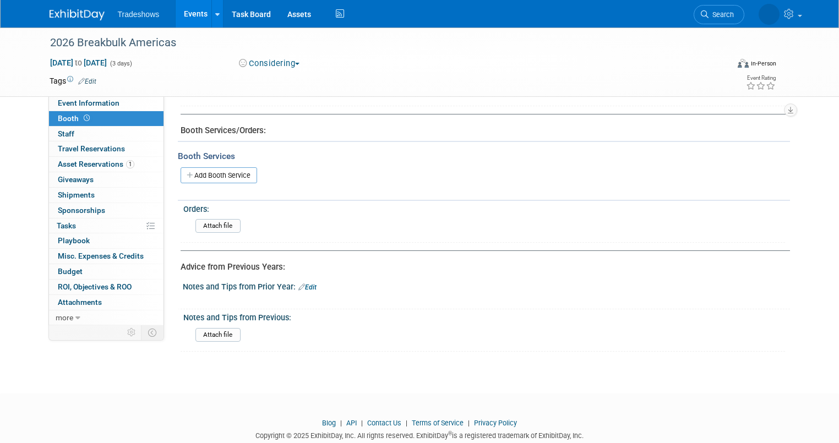
scroll to position [308, 0]
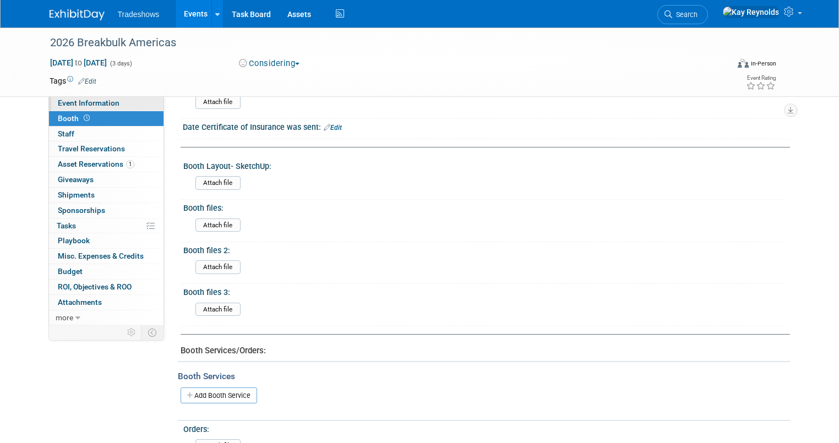
click at [121, 104] on link "Event Information" at bounding box center [106, 103] width 115 height 15
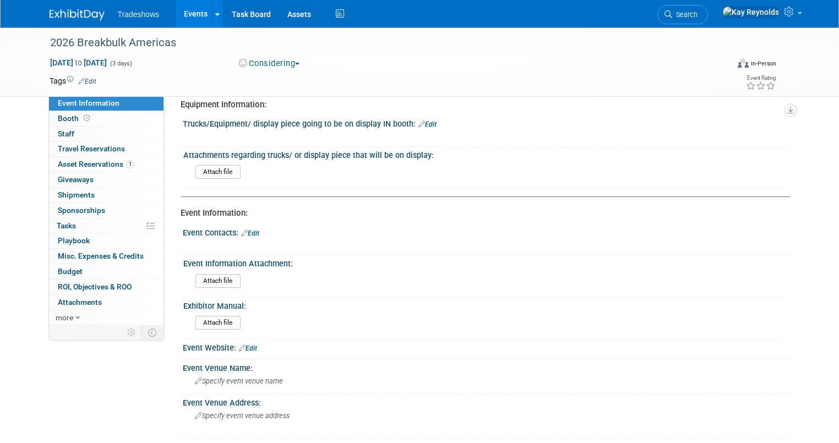
scroll to position [0, 0]
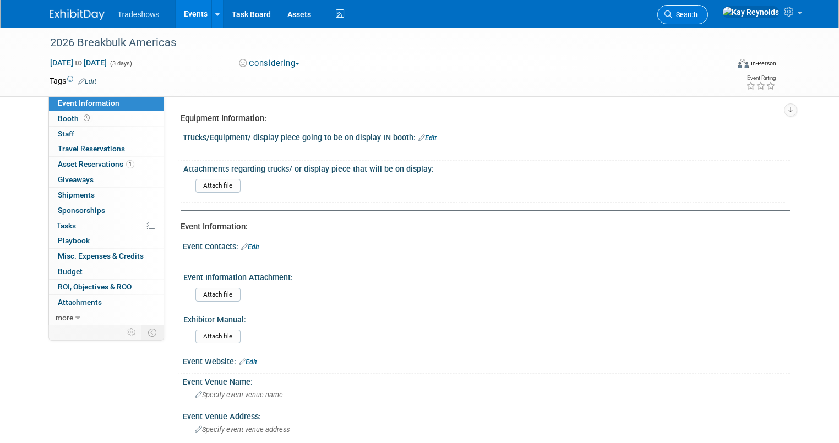
click at [708, 9] on link "Search" at bounding box center [682, 14] width 51 height 19
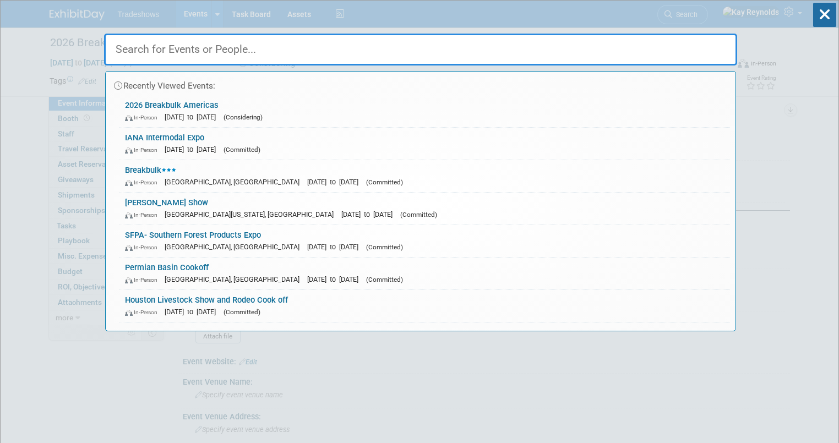
click at [137, 46] on input "text" at bounding box center [420, 50] width 633 height 32
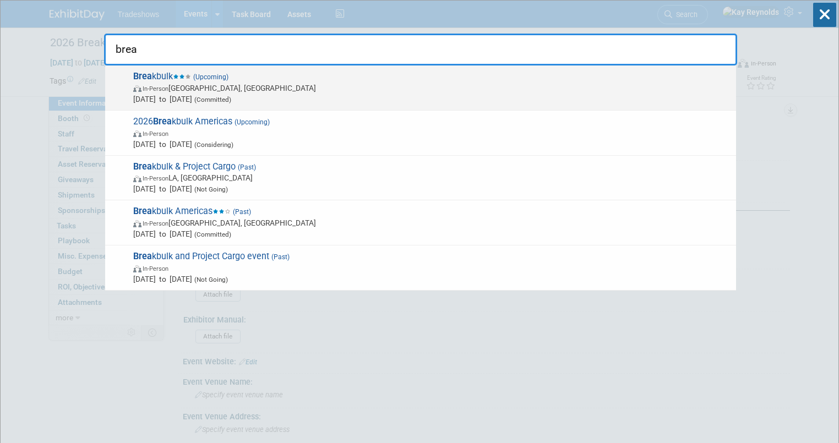
type input "brea"
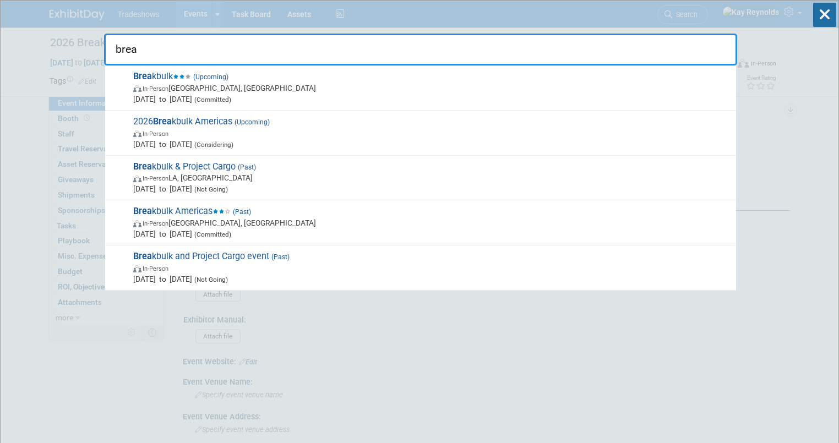
click at [166, 78] on span "Brea kbulk (Upcoming) In-Person [GEOGRAPHIC_DATA], [GEOGRAPHIC_DATA] [DATE] to …" at bounding box center [430, 88] width 601 height 34
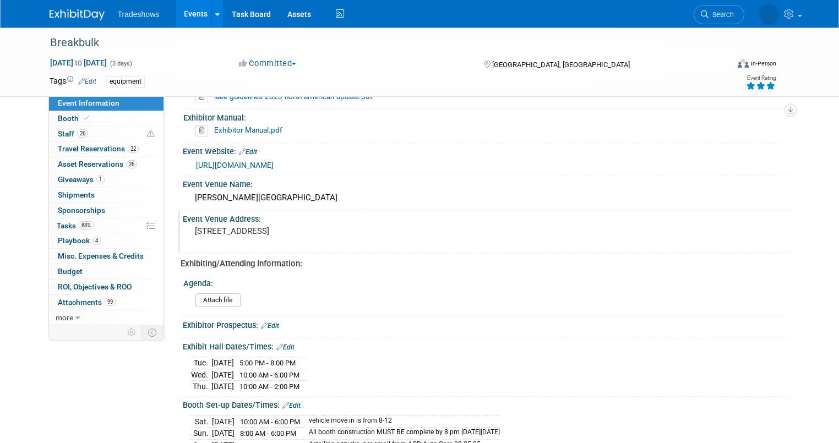
scroll to position [220, 0]
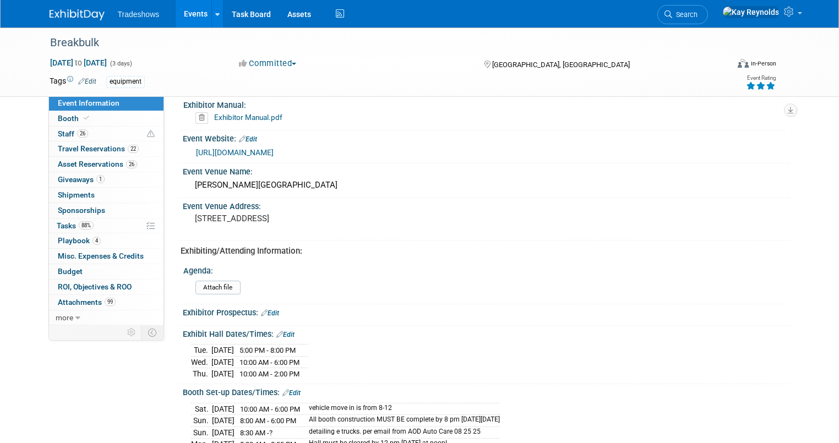
click at [219, 117] on link "Exhibitor Manual.pdf" at bounding box center [248, 117] width 68 height 9
